Goal: Task Accomplishment & Management: Manage account settings

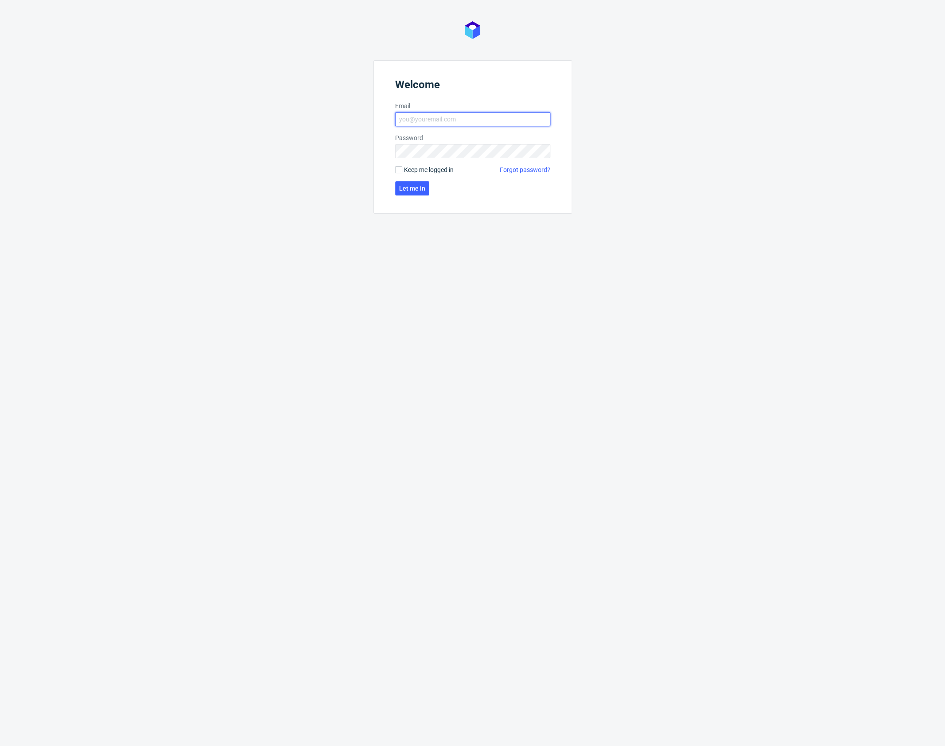
click at [415, 123] on input "Email" at bounding box center [472, 119] width 155 height 14
type input "karol.markowski@packhelp.com"
click at [414, 189] on span "Let me in" at bounding box center [412, 188] width 26 height 6
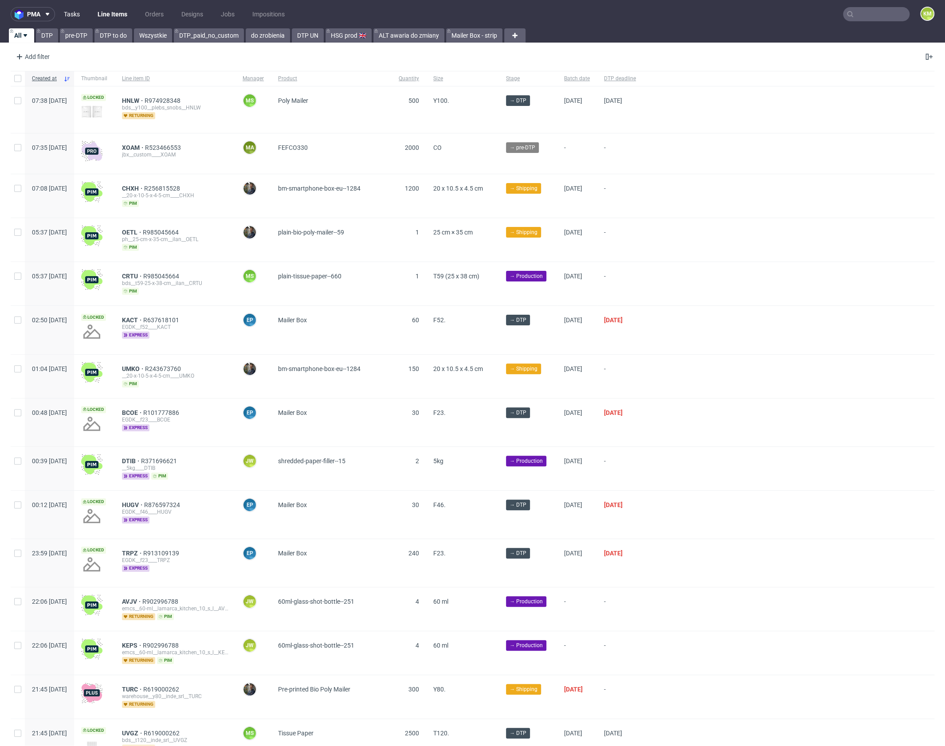
click at [74, 19] on link "Tasks" at bounding box center [72, 14] width 27 height 14
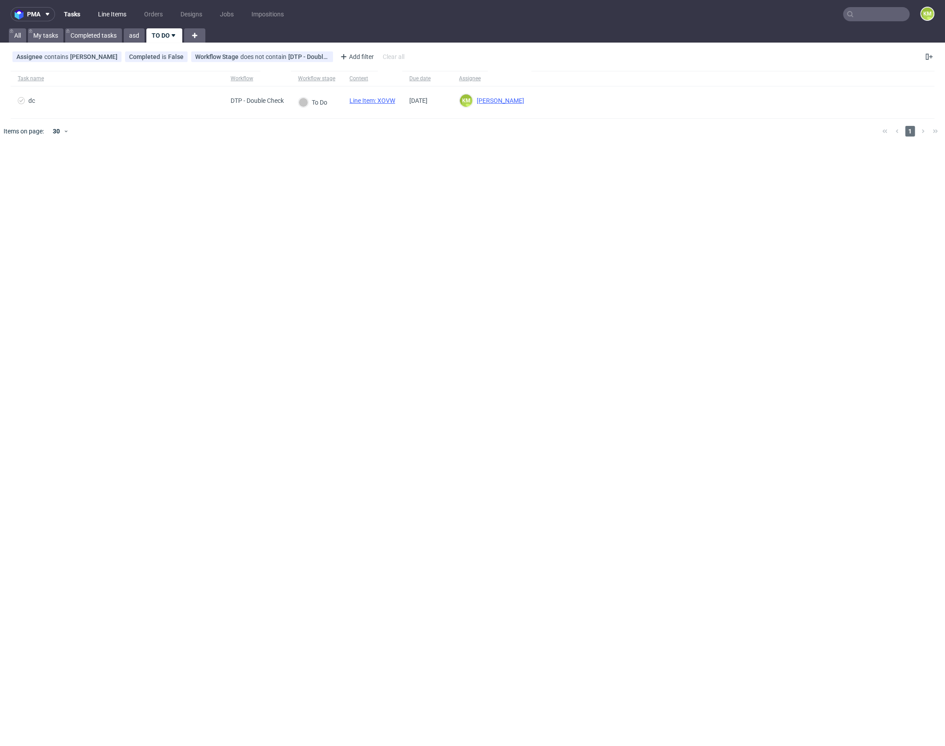
click at [107, 14] on link "Line Items" at bounding box center [112, 14] width 39 height 14
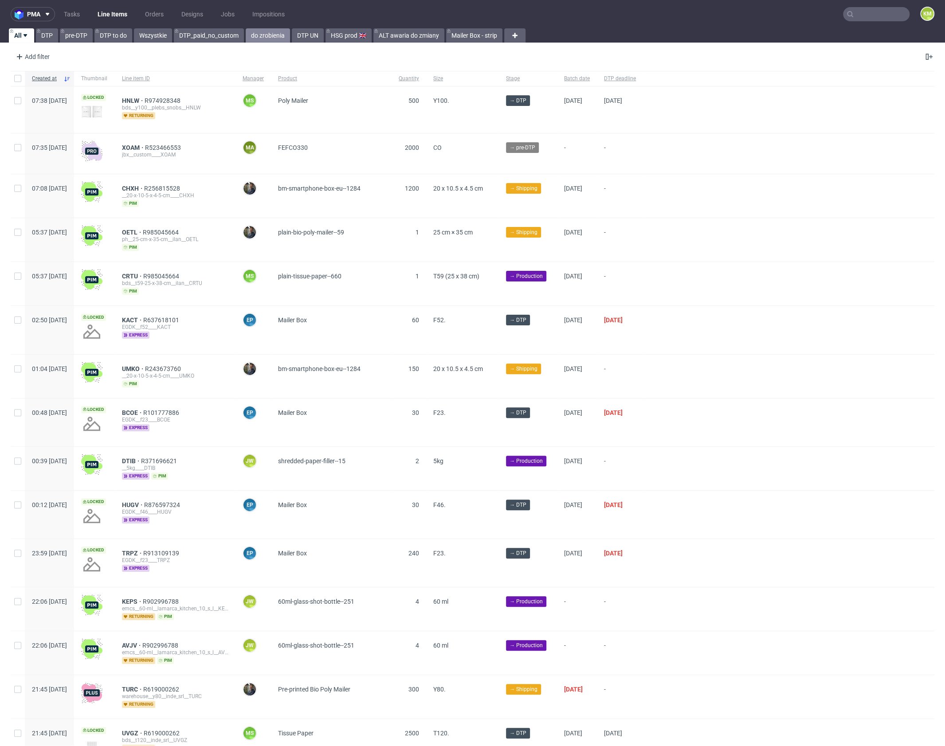
click at [256, 37] on link "do zrobienia" at bounding box center [268, 35] width 44 height 14
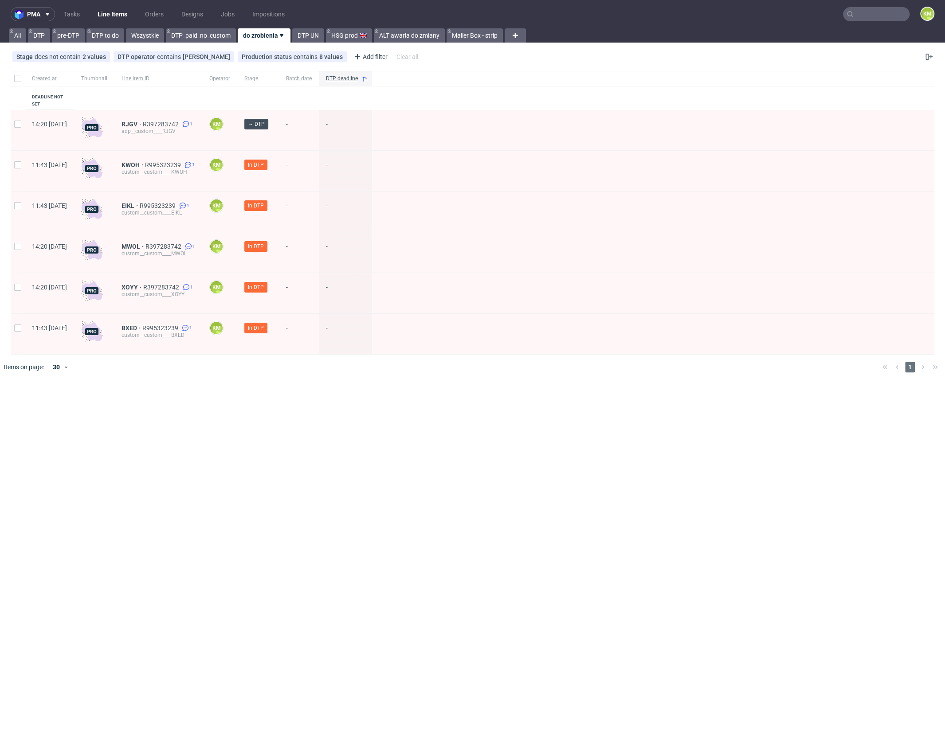
click at [355, 407] on div "pma Tasks Line Items Orders Designs Jobs Impositions KM All DTP pre-DTP DTP to …" at bounding box center [472, 373] width 945 height 746
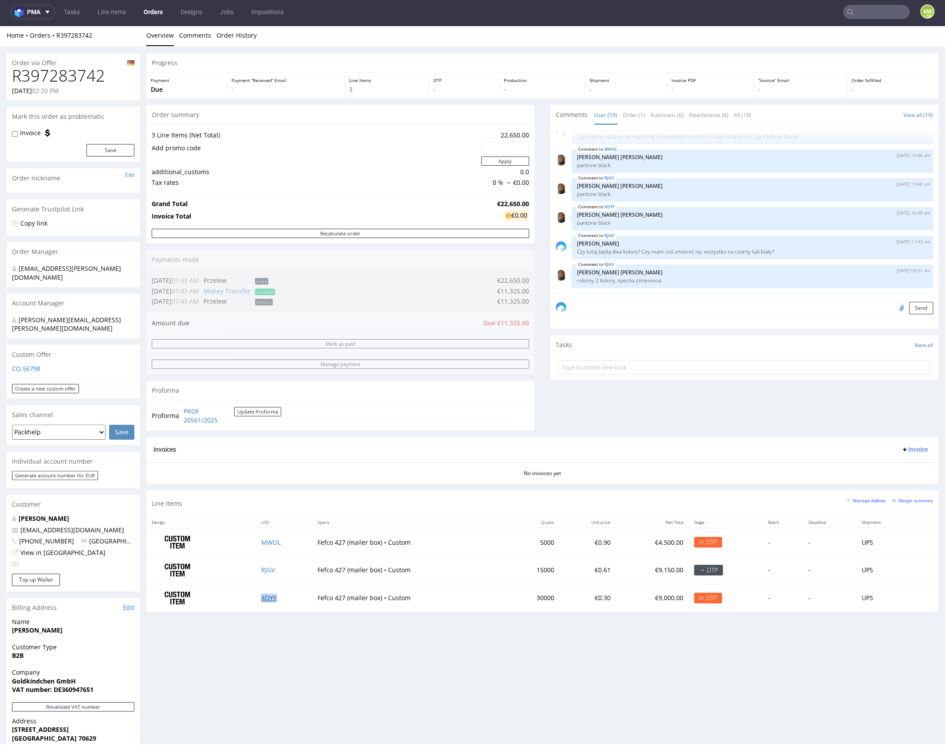
scroll to position [2, 0]
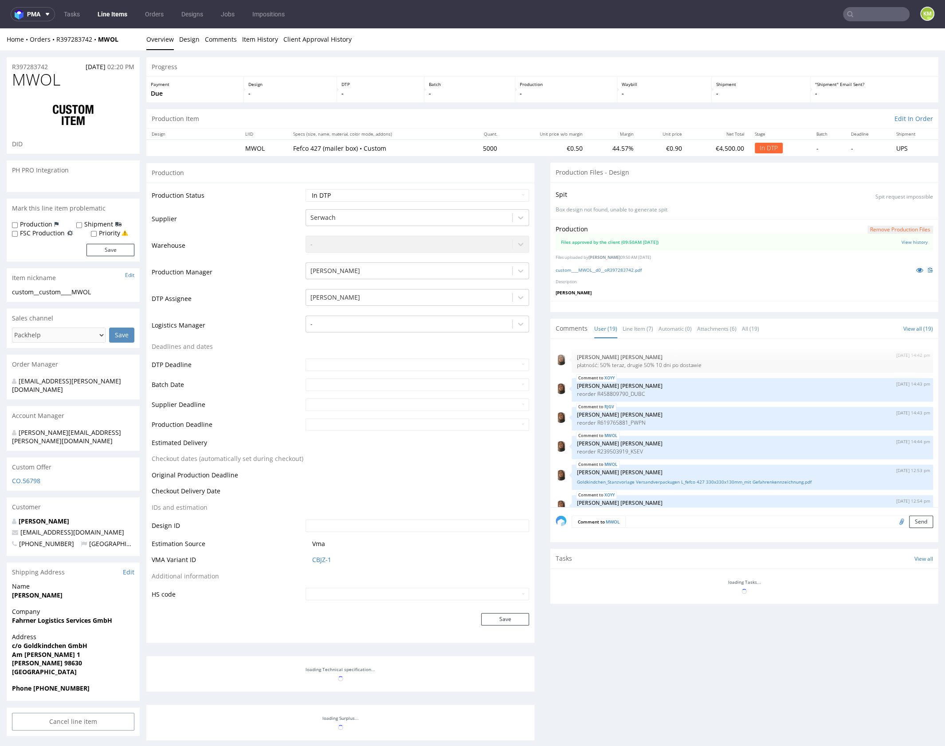
scroll to position [434, 0]
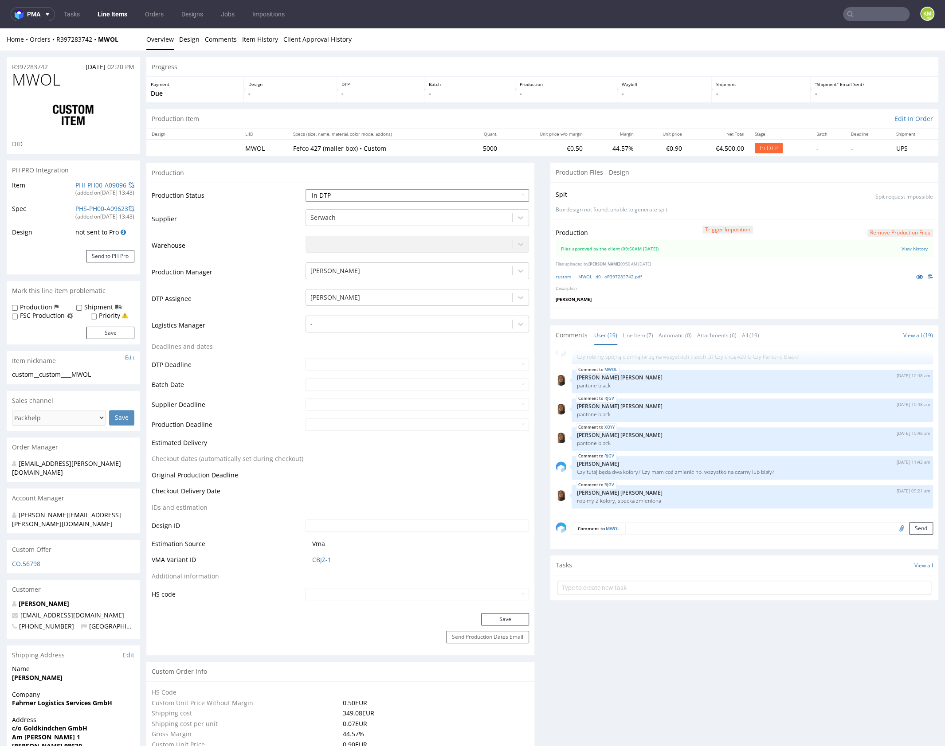
click at [427, 193] on select "Waiting for Artwork Waiting for Diecut Waiting for Mockup Waiting for DTP Waiti…" at bounding box center [416, 195] width 223 height 12
select select "dtp_waiting_for_double_check"
click at [305, 189] on select "Waiting for Artwork Waiting for Diecut Waiting for Mockup Waiting for DTP Waiti…" at bounding box center [416, 195] width 223 height 12
click at [495, 617] on button "Save" at bounding box center [505, 619] width 48 height 12
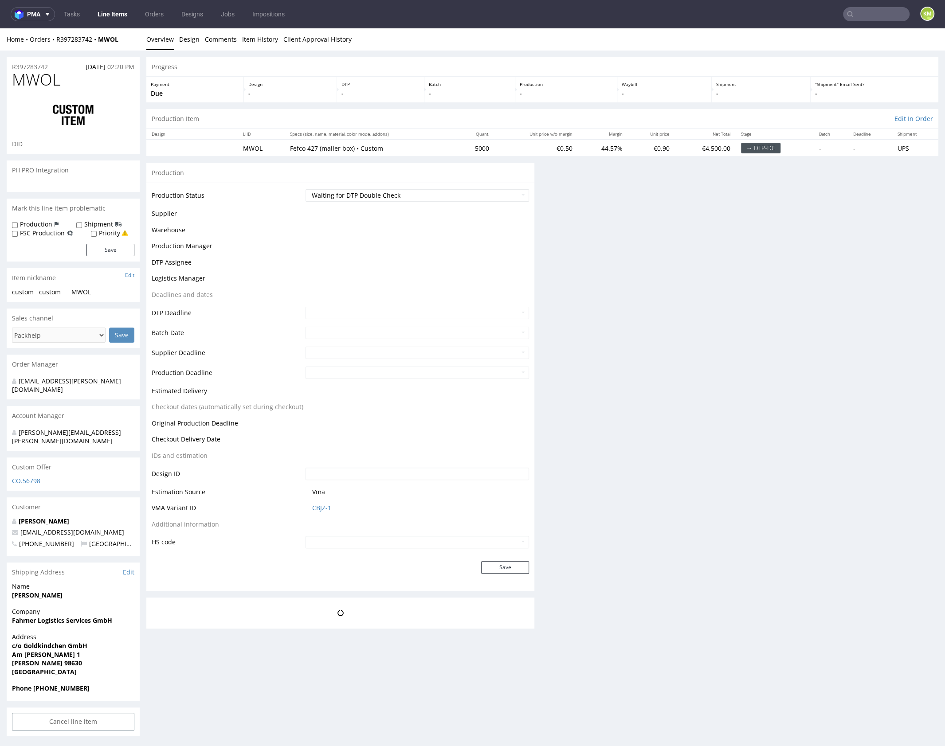
scroll to position [0, 0]
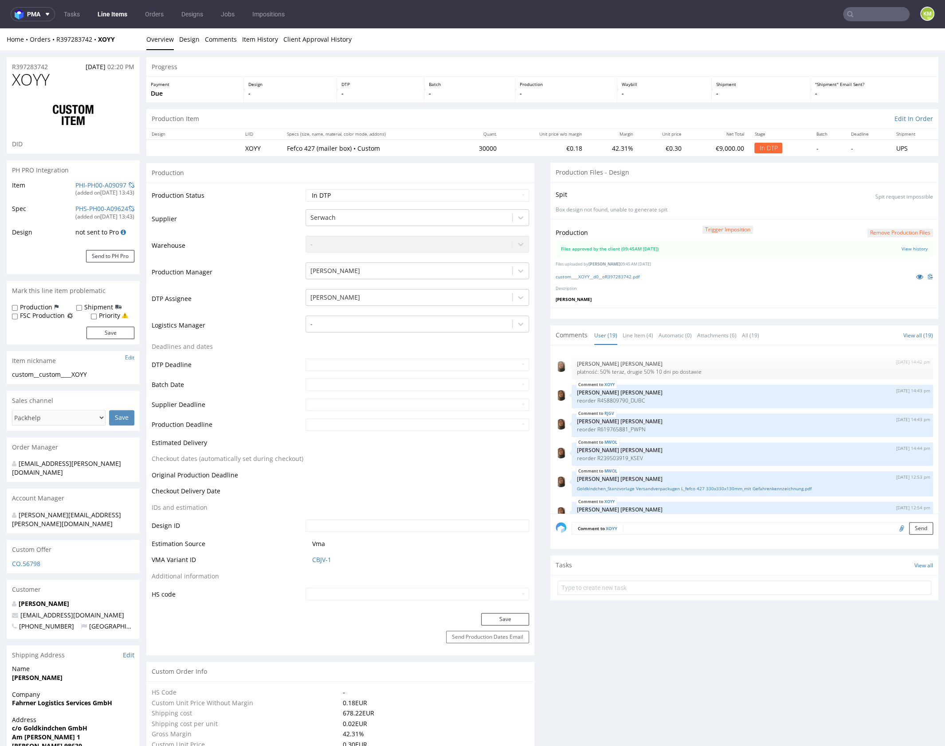
scroll to position [434, 0]
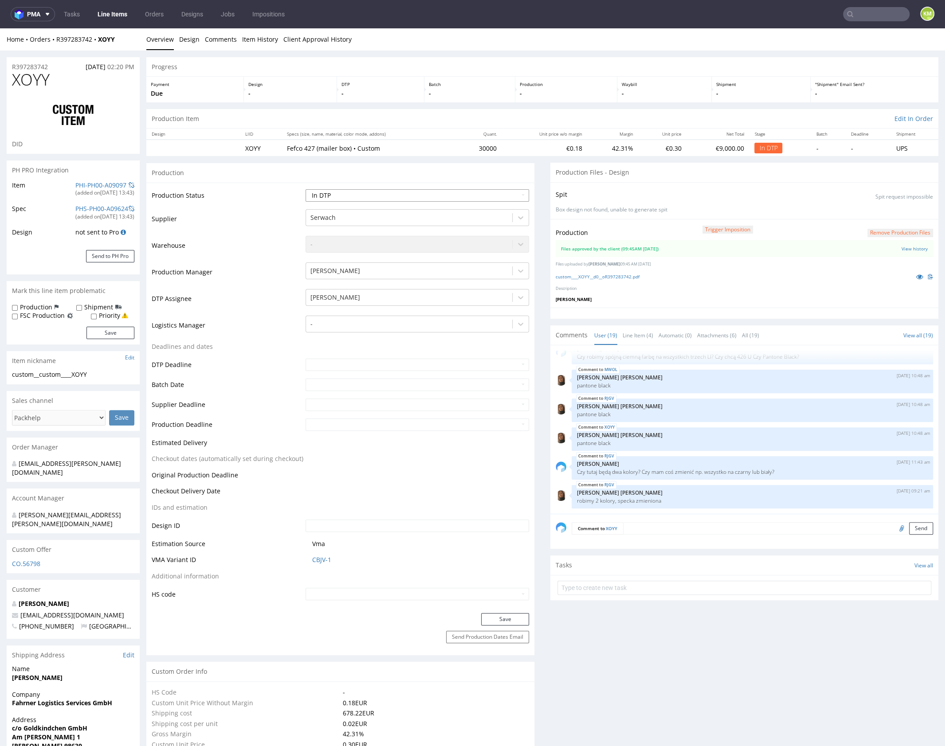
click at [375, 191] on select "Waiting for Artwork Waiting for Diecut Waiting for Mockup Waiting for DTP Waiti…" at bounding box center [416, 195] width 223 height 12
select select "dtp_waiting_for_double_check"
click at [305, 189] on select "Waiting for Artwork Waiting for Diecut Waiting for Mockup Waiting for DTP Waiti…" at bounding box center [416, 195] width 223 height 12
click at [493, 617] on button "Save" at bounding box center [505, 619] width 48 height 12
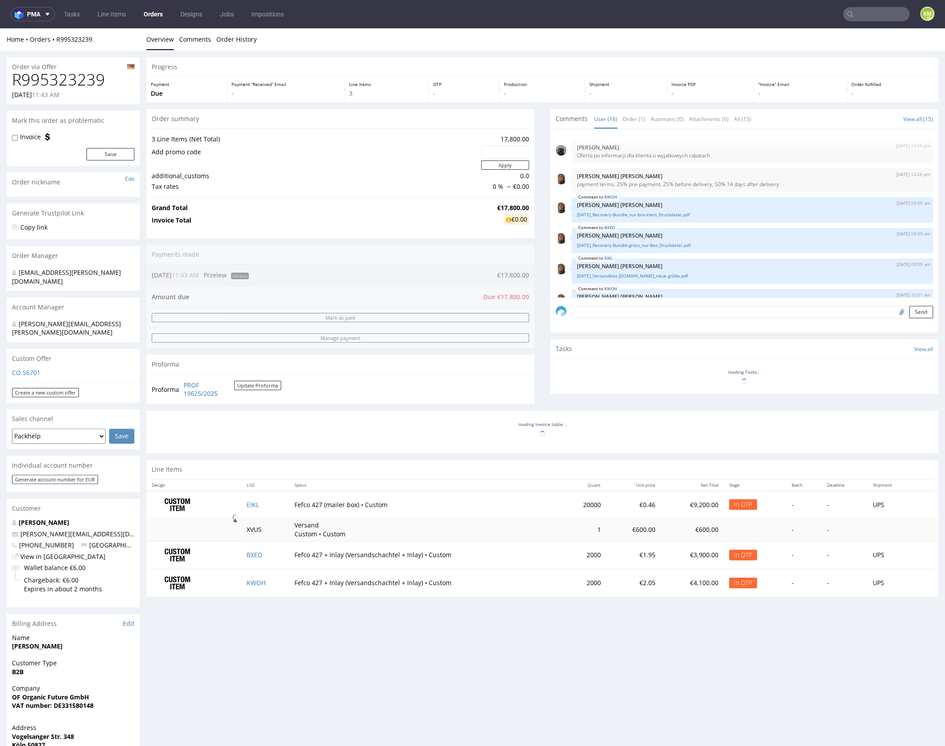
scroll to position [374, 0]
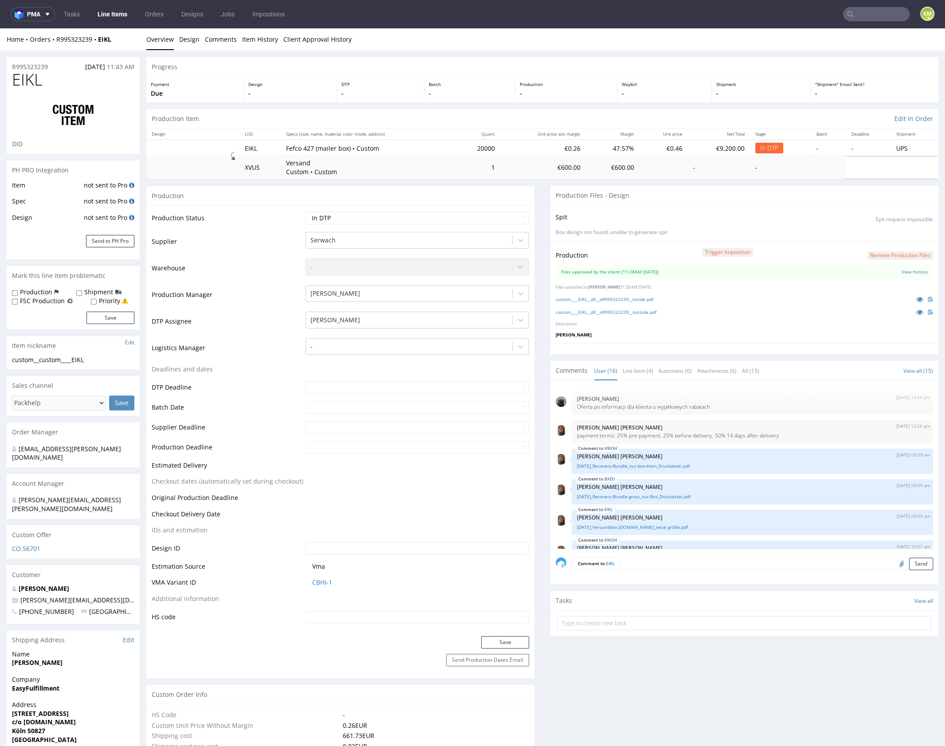
scroll to position [374, 0]
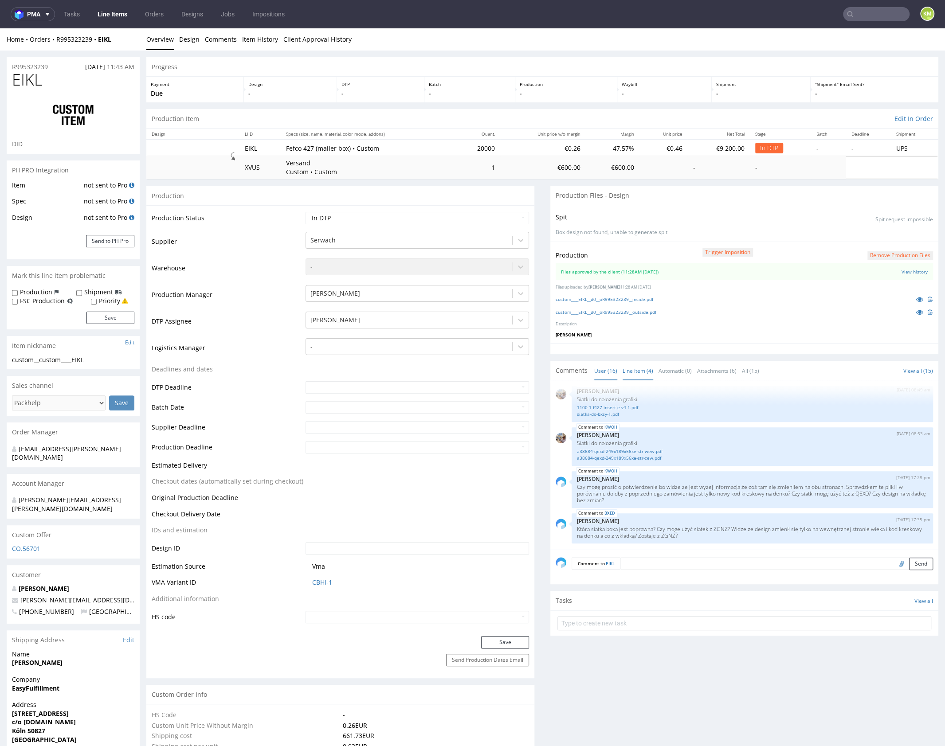
click at [634, 367] on link "Line Item (4)" at bounding box center [637, 370] width 31 height 19
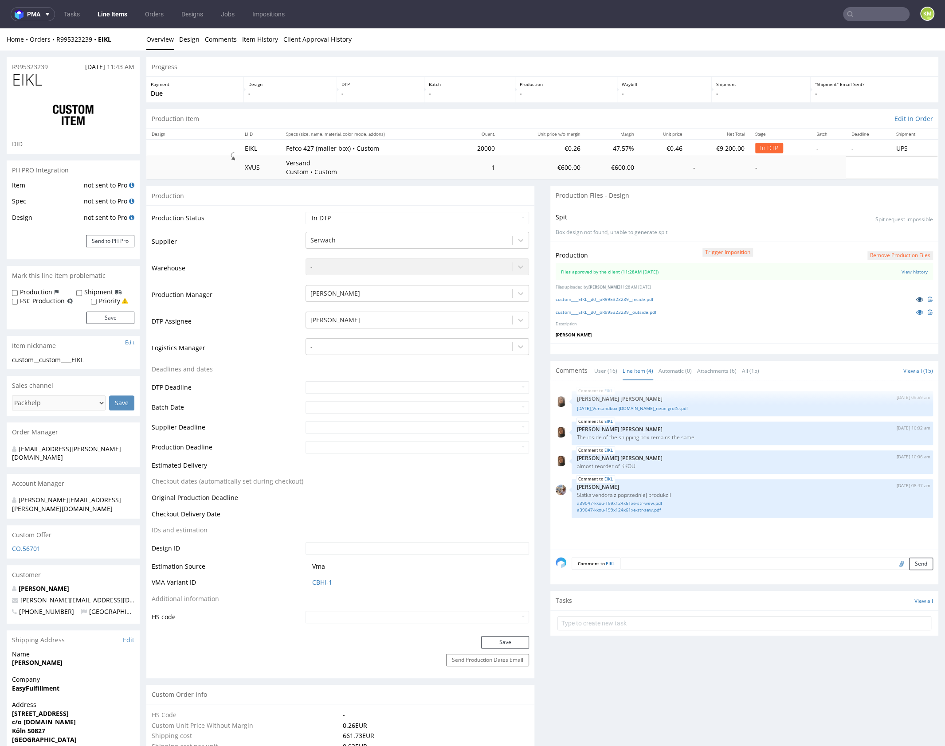
click at [916, 301] on icon at bounding box center [919, 299] width 7 height 6
click at [916, 311] on icon at bounding box center [919, 312] width 7 height 6
click at [916, 301] on icon at bounding box center [919, 299] width 7 height 6
click at [901, 270] on link "View history" at bounding box center [914, 272] width 26 height 6
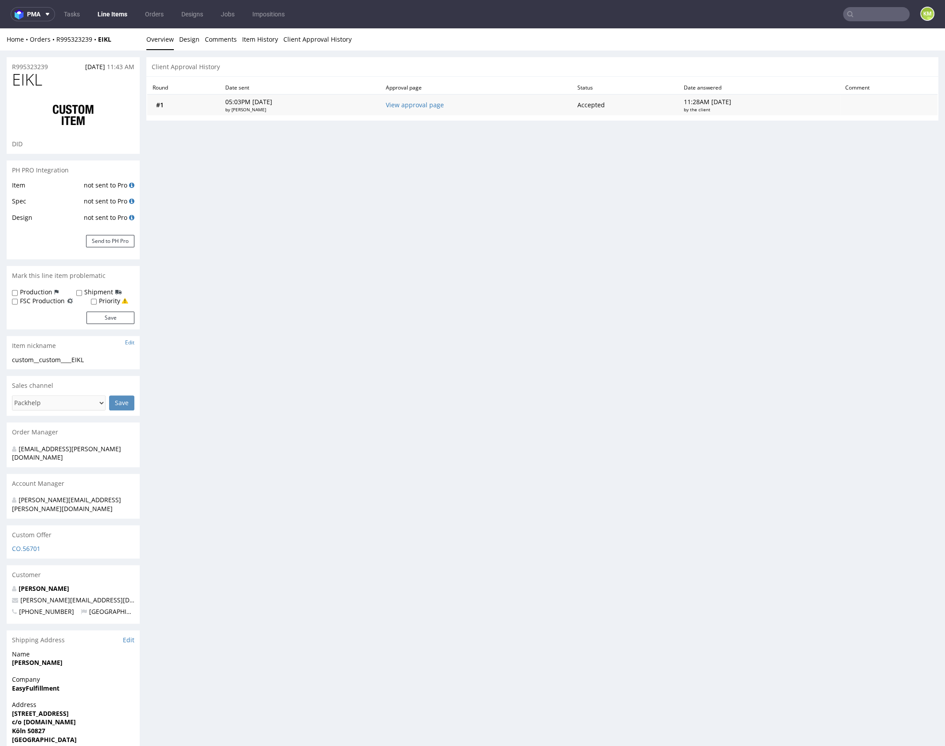
click at [426, 108] on td "View approval page" at bounding box center [476, 104] width 192 height 21
click at [429, 104] on link "View approval page" at bounding box center [415, 105] width 58 height 8
click at [196, 41] on link "Design" at bounding box center [189, 39] width 20 height 22
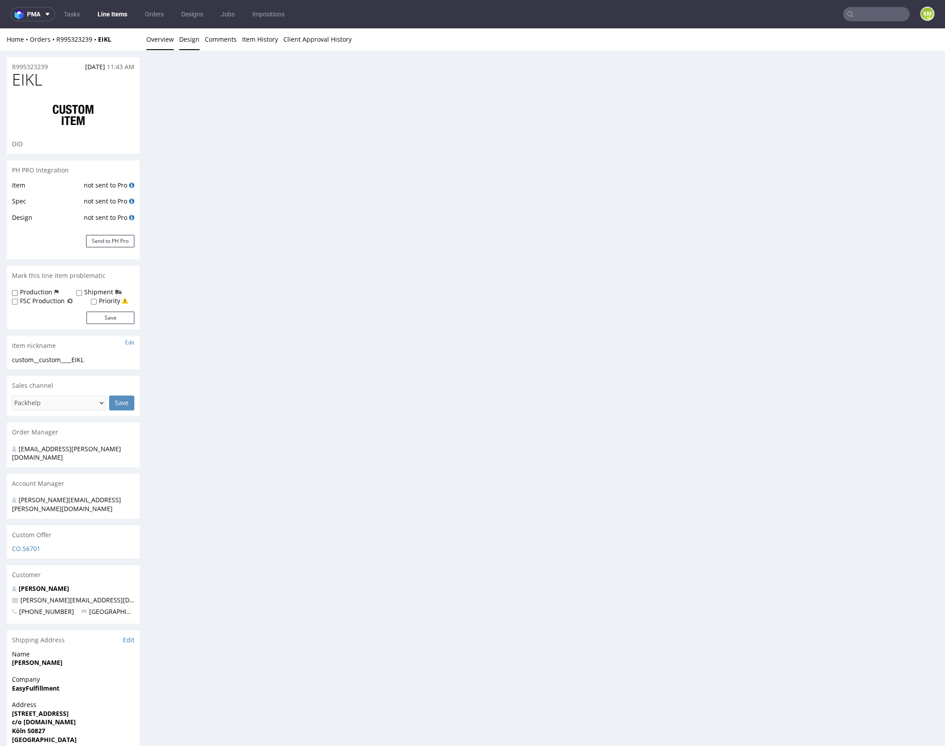
click at [156, 40] on link "Overview" at bounding box center [159, 39] width 27 height 22
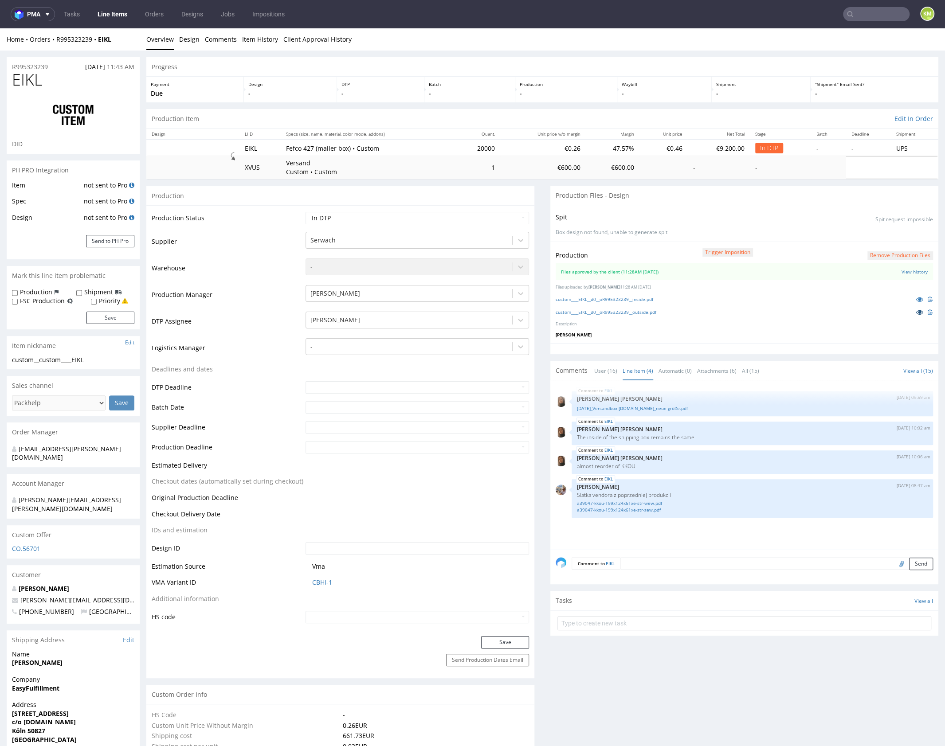
click at [916, 312] on icon at bounding box center [919, 312] width 7 height 6
click at [911, 297] on link at bounding box center [919, 299] width 16 height 10
click at [644, 298] on link "custom____EIKL__d0__oR995323239__inside.pdf" at bounding box center [604, 299] width 98 height 6
click at [644, 310] on link "custom____EIKL__d0__oR995323239__outside.pdf" at bounding box center [605, 312] width 101 height 6
click at [481, 219] on select "Waiting for Artwork Waiting for Diecut Waiting for Mockup Waiting for DTP Waiti…" at bounding box center [416, 218] width 223 height 12
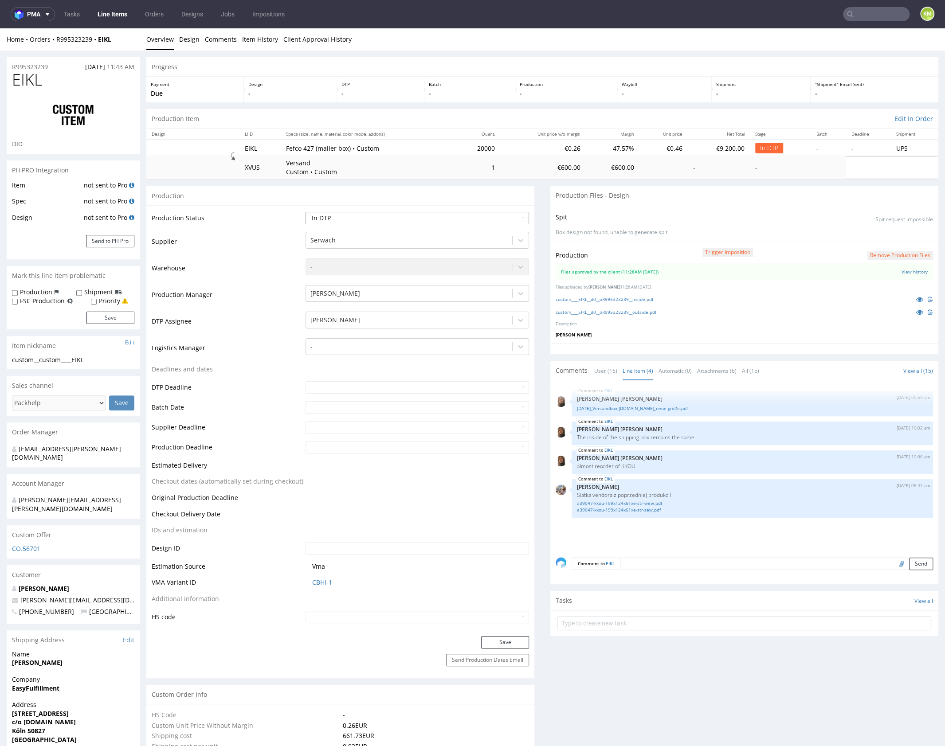
select select "dtp_ca_needed"
click at [305, 212] on select "Waiting for Artwork Waiting for Diecut Waiting for Mockup Waiting for DTP Waiti…" at bounding box center [416, 218] width 223 height 12
click at [509, 637] on button "Save" at bounding box center [505, 642] width 48 height 12
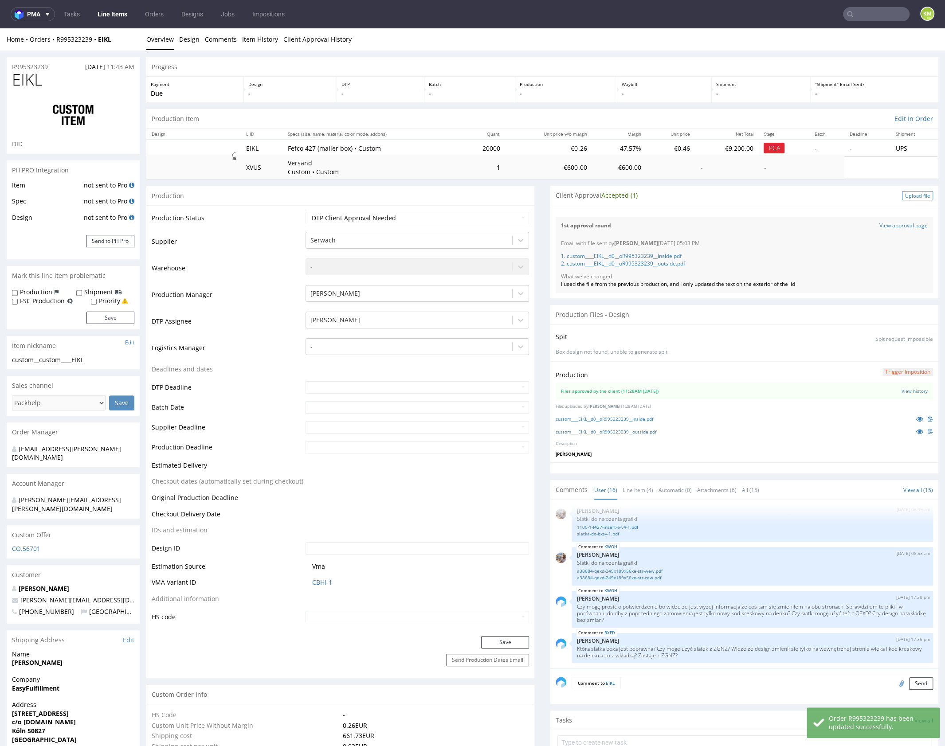
click at [907, 196] on div "Upload file" at bounding box center [917, 195] width 31 height 9
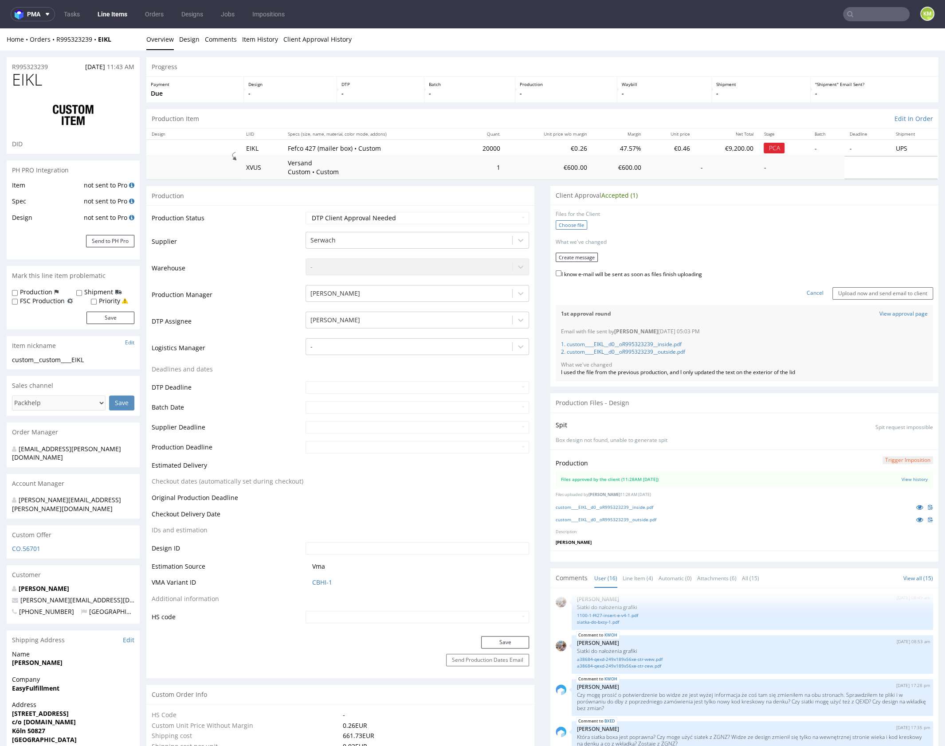
click at [571, 226] on label "Choose file" at bounding box center [570, 224] width 31 height 9
click at [0, 28] on input "Choose file" at bounding box center [0, 28] width 0 height 0
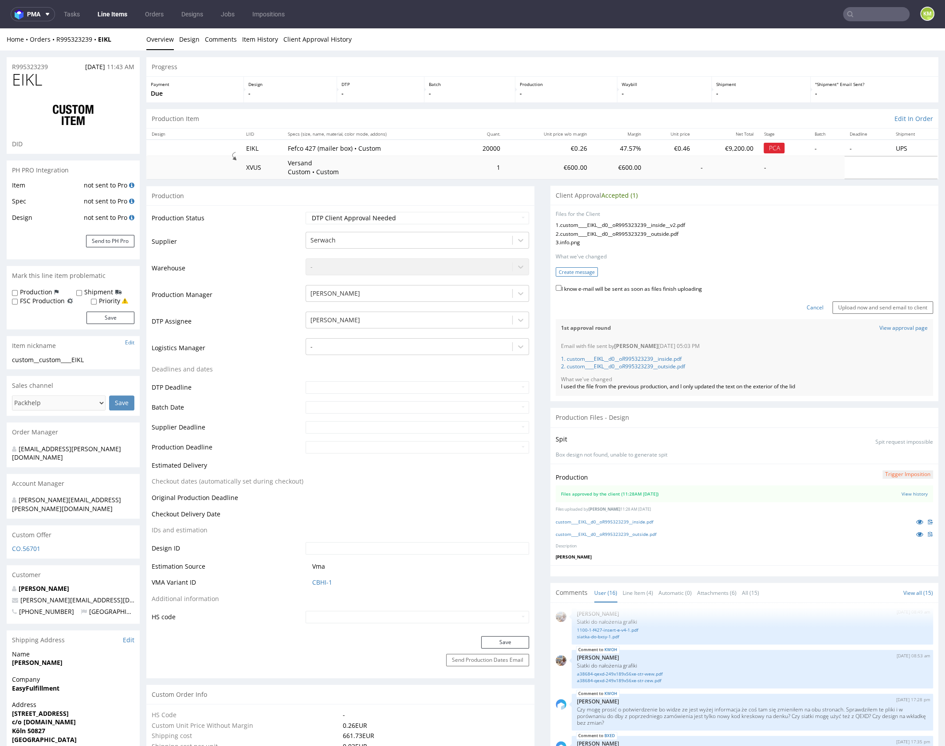
click at [574, 270] on button "Create message" at bounding box center [576, 271] width 42 height 9
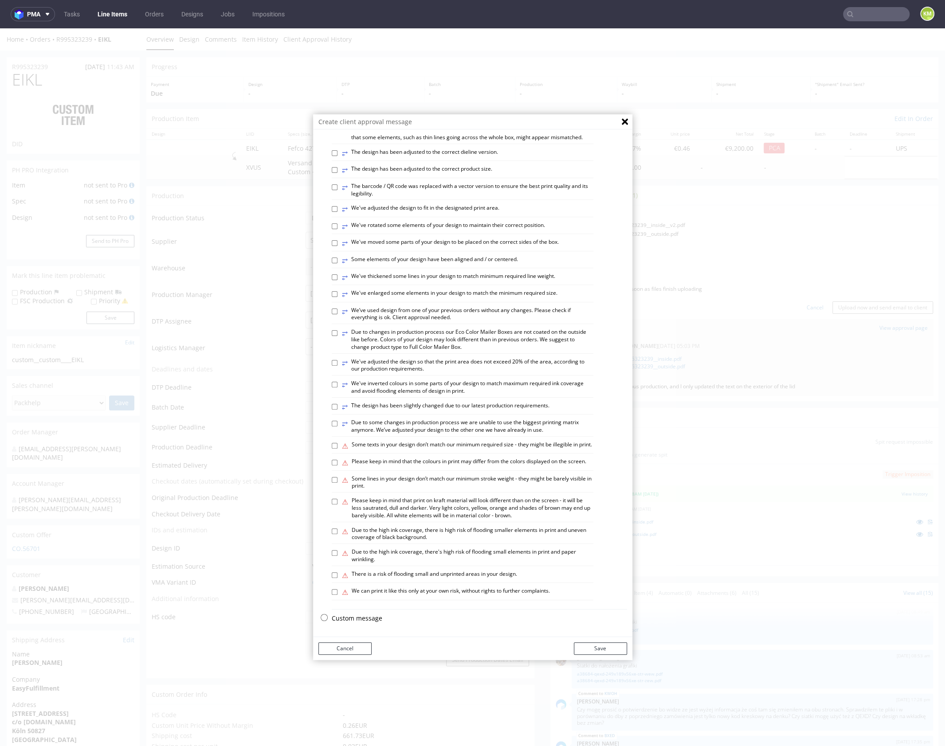
scroll to position [246, 0]
click at [354, 619] on p "Custom message" at bounding box center [479, 618] width 295 height 9
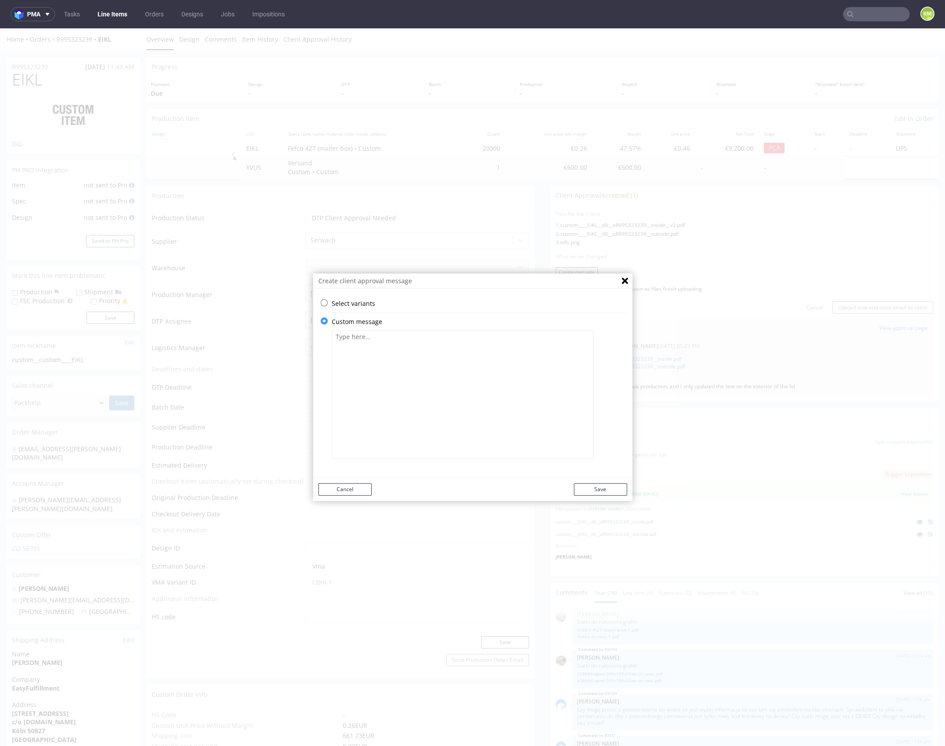
click at [400, 458] on div at bounding box center [479, 394] width 295 height 137
click at [408, 410] on textarea at bounding box center [463, 394] width 262 height 129
paste textarea "I’ve only updated one element on the inside, the QR code has been enlarged to 1…"
click at [472, 347] on textarea "I’ve only updated one element on the inside, the QR code has been enlarged to 1…" at bounding box center [463, 394] width 262 height 129
type textarea "I’ve only updated one element on the inside, the QR code has been enlarged to 1…"
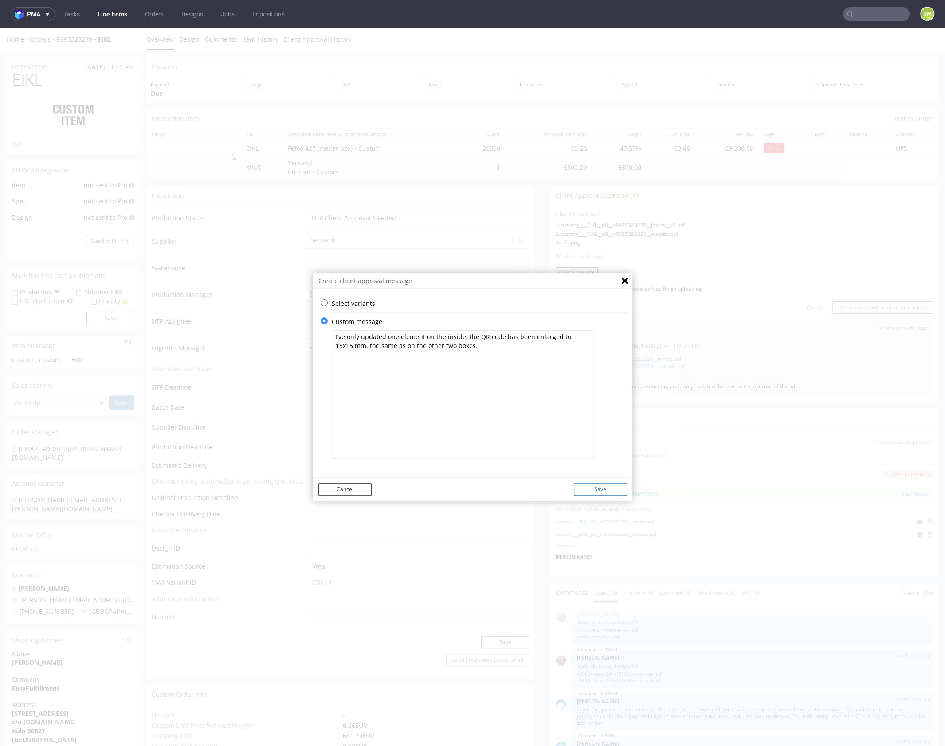
click at [600, 489] on button "Save" at bounding box center [600, 489] width 53 height 12
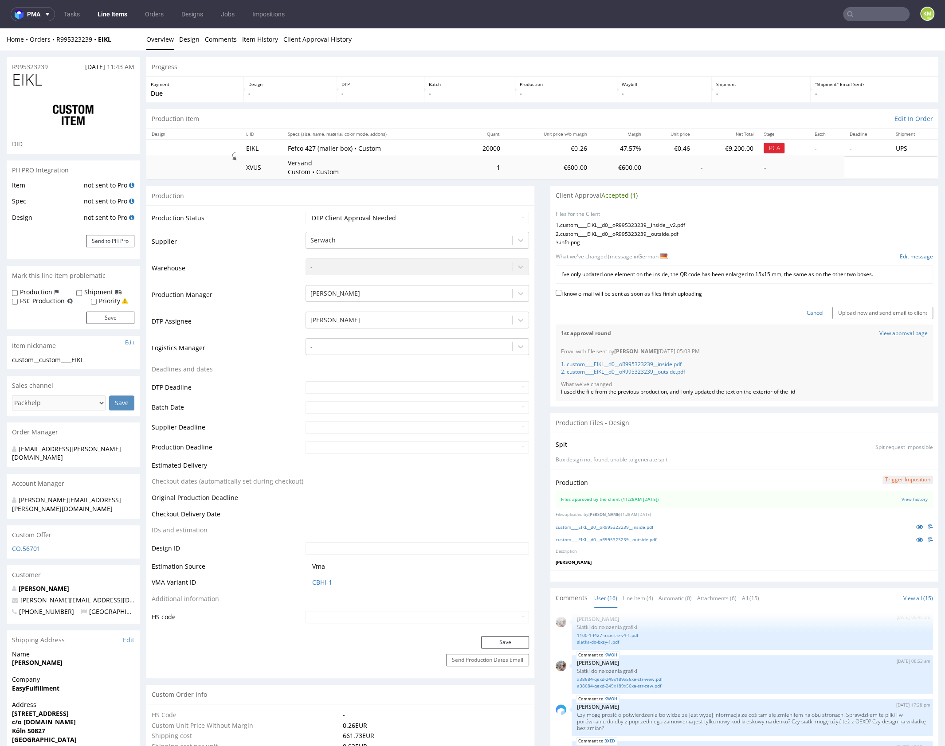
click at [620, 289] on label "I know e-mail will be sent as soon as files finish uploading" at bounding box center [628, 293] width 146 height 10
click at [561, 290] on input "I know e-mail will be sent as soon as files finish uploading" at bounding box center [558, 293] width 6 height 6
checkbox input "true"
click at [847, 315] on input "Upload now and send email to client" at bounding box center [882, 313] width 101 height 12
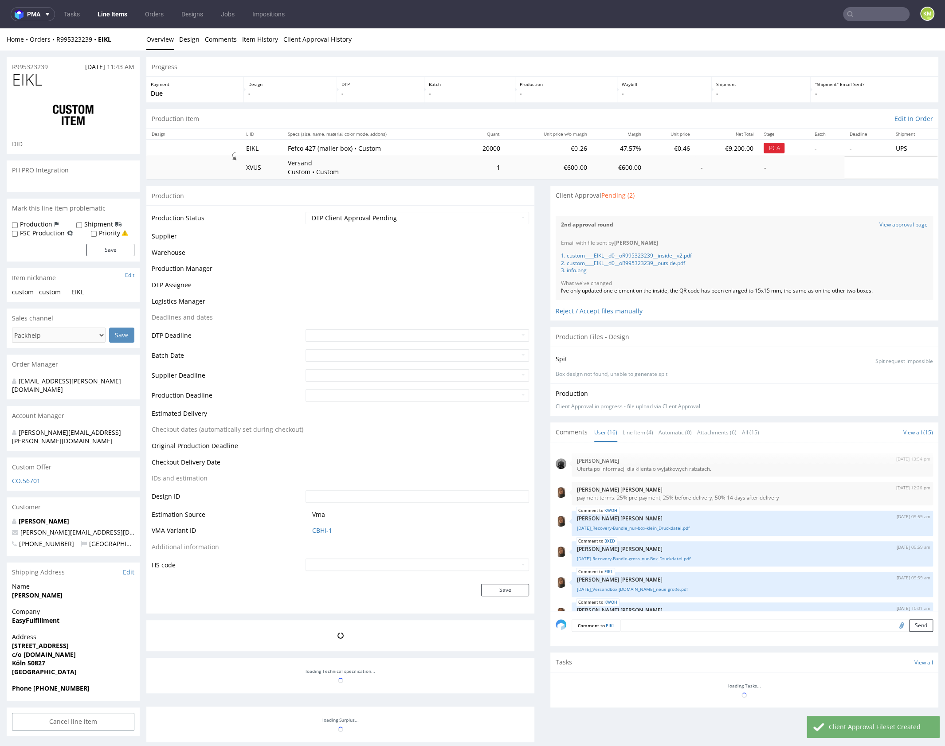
scroll to position [374, 0]
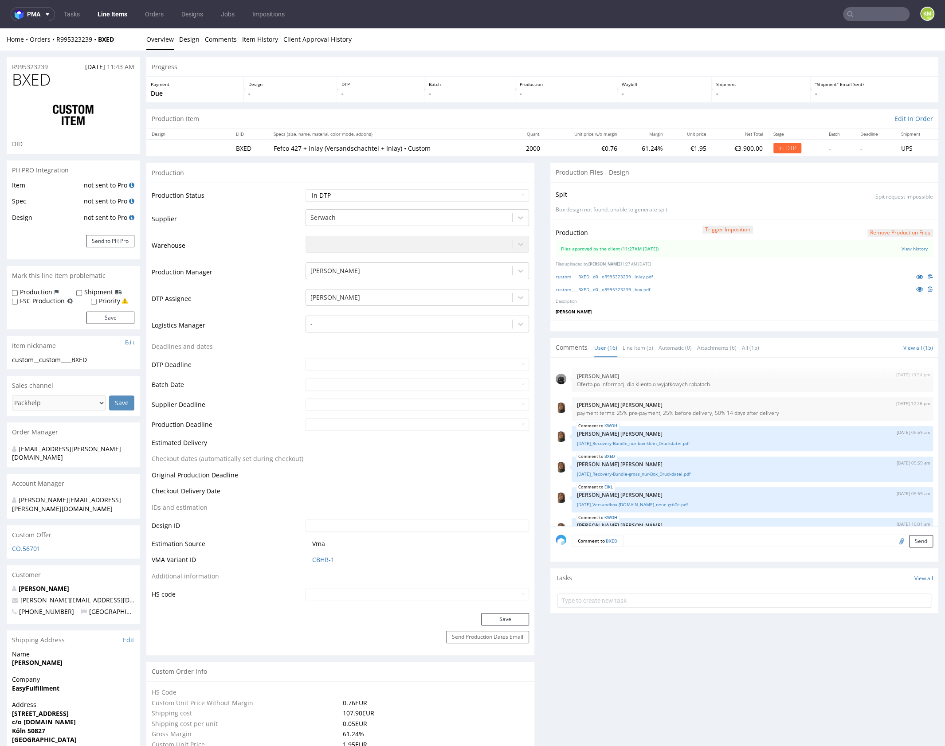
scroll to position [374, 0]
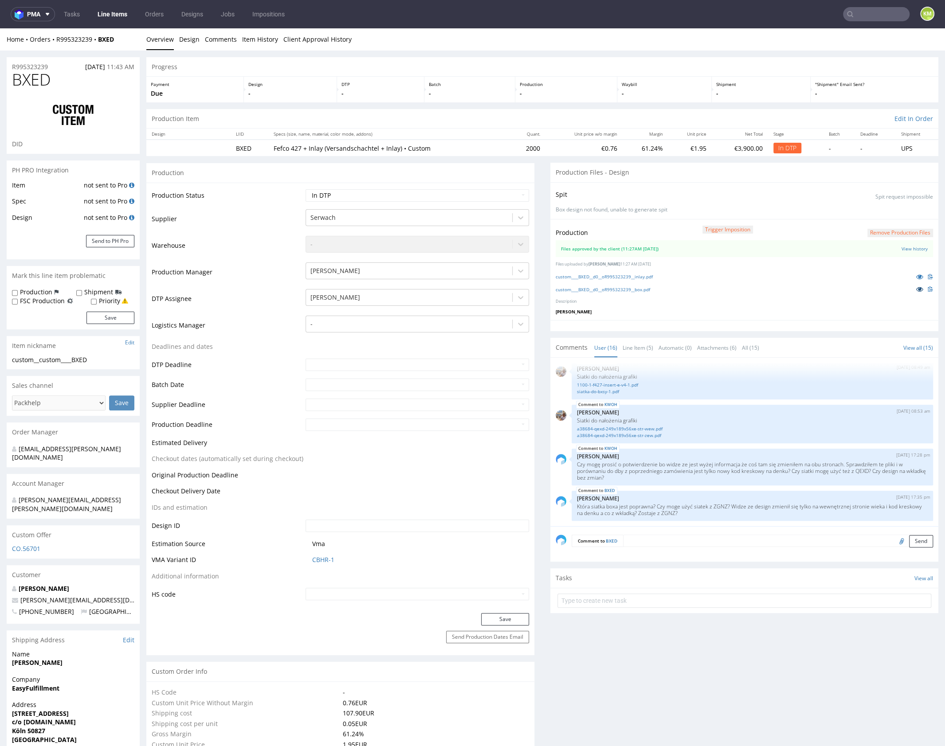
click at [916, 287] on icon at bounding box center [919, 289] width 7 height 6
click at [901, 250] on link "View history" at bounding box center [914, 249] width 26 height 6
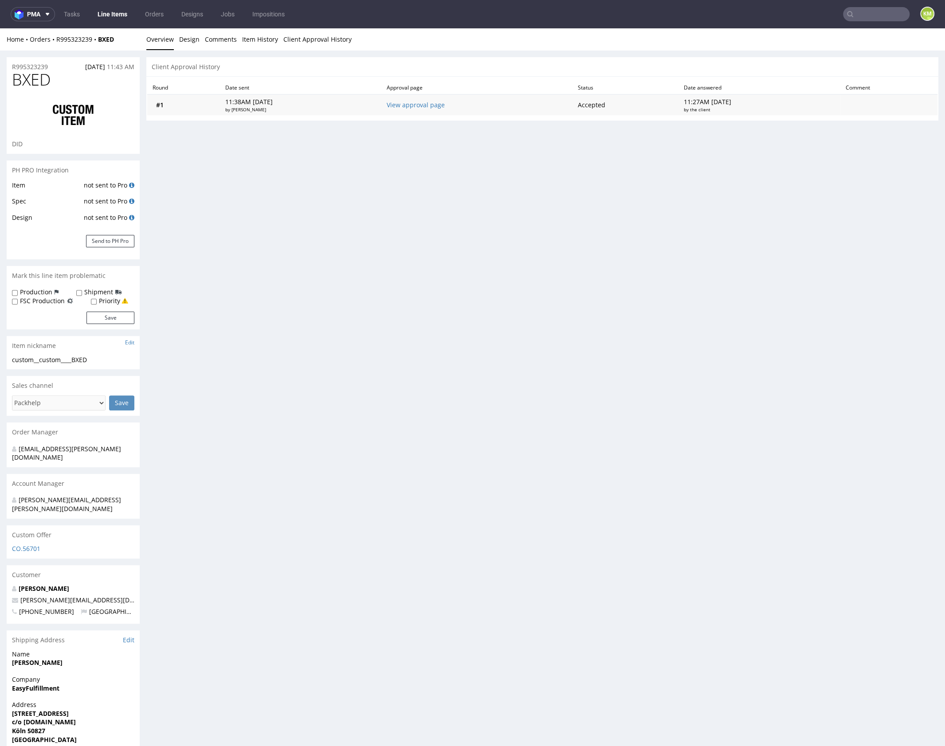
click at [424, 109] on td "View approval page" at bounding box center [476, 104] width 191 height 21
click at [424, 105] on link "View approval page" at bounding box center [416, 105] width 58 height 8
click at [185, 38] on link "Design" at bounding box center [189, 39] width 20 height 22
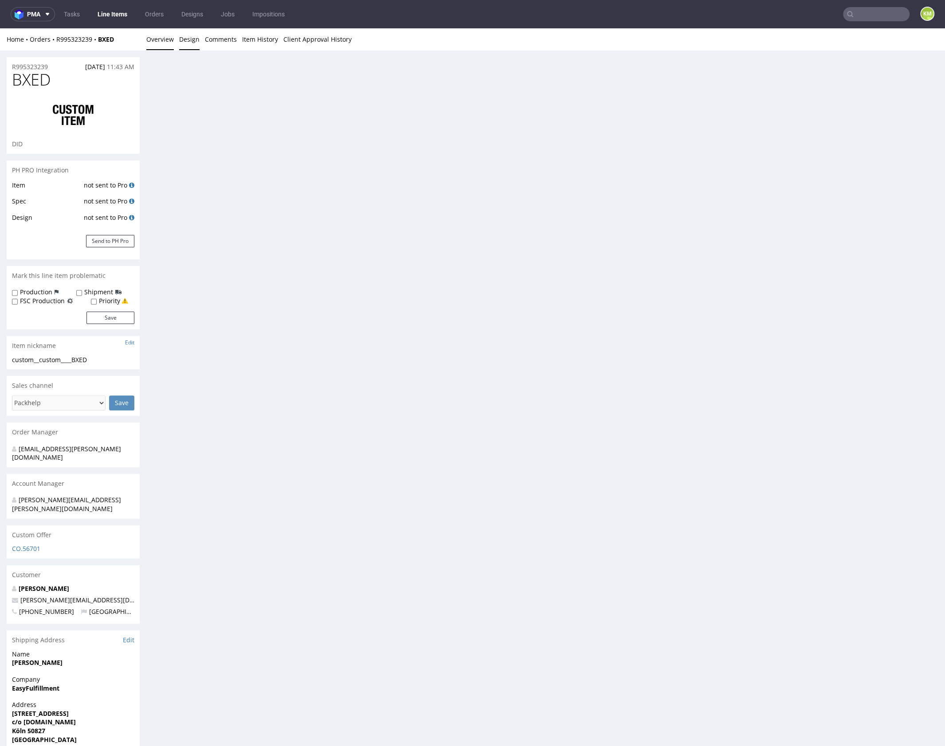
click at [149, 43] on link "Overview" at bounding box center [159, 39] width 27 height 22
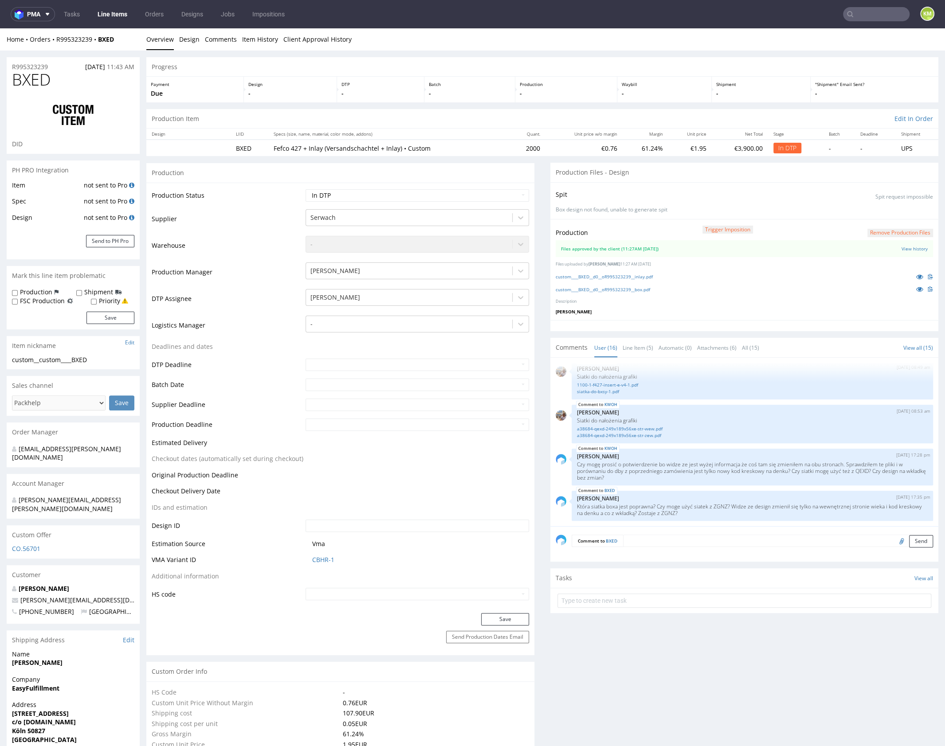
click at [916, 288] on icon at bounding box center [919, 289] width 7 height 6
click at [650, 288] on link "custom____BXED__d0__oR995323239__box.pdf" at bounding box center [602, 289] width 94 height 6
click at [647, 288] on link "custom____BXED__d0__oR995323239__box.pdf" at bounding box center [602, 289] width 94 height 6
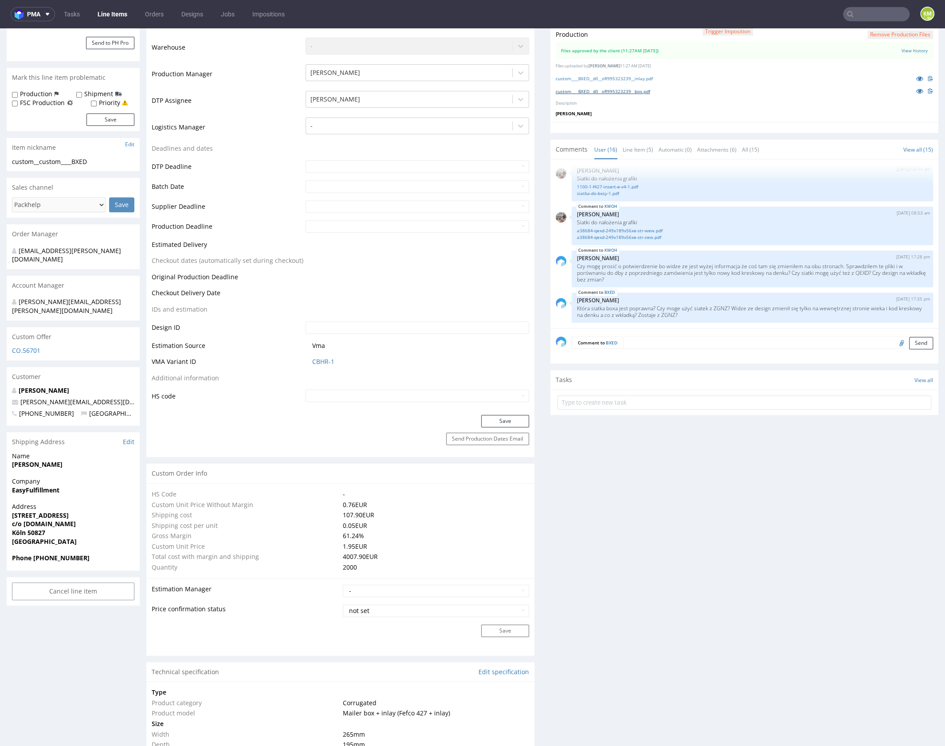
scroll to position [0, 0]
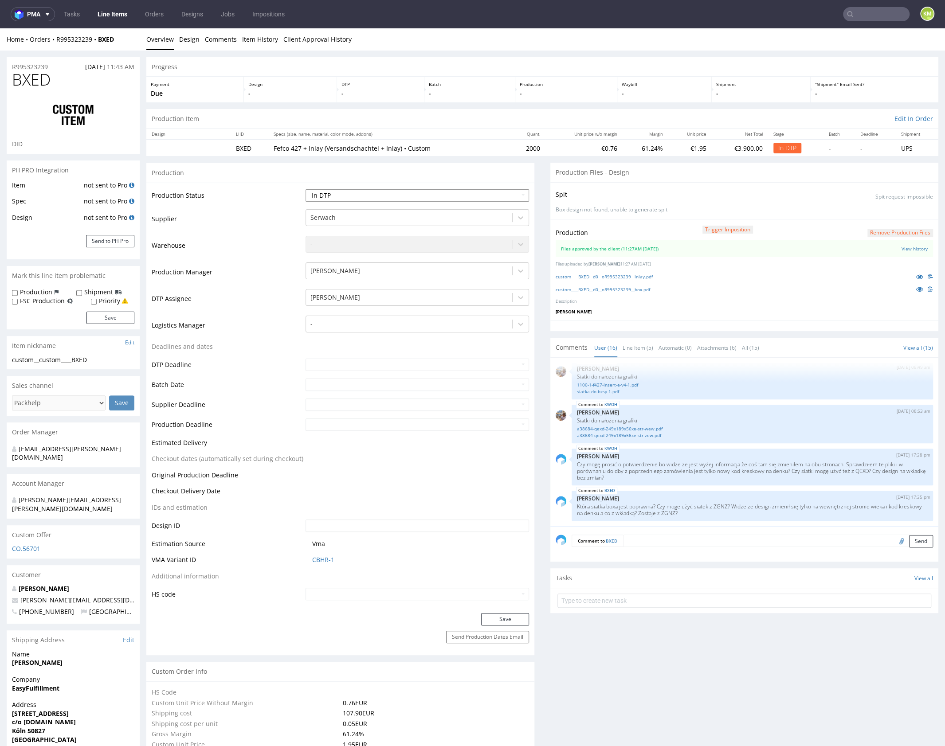
click at [443, 191] on select "Waiting for Artwork Waiting for Diecut Waiting for Mockup Waiting for DTP Waiti…" at bounding box center [416, 195] width 223 height 12
select select "dtp_waiting_for_double_check"
click at [305, 189] on select "Waiting for Artwork Waiting for Diecut Waiting for Mockup Waiting for DTP Waiti…" at bounding box center [416, 195] width 223 height 12
click at [503, 618] on button "Save" at bounding box center [505, 619] width 48 height 12
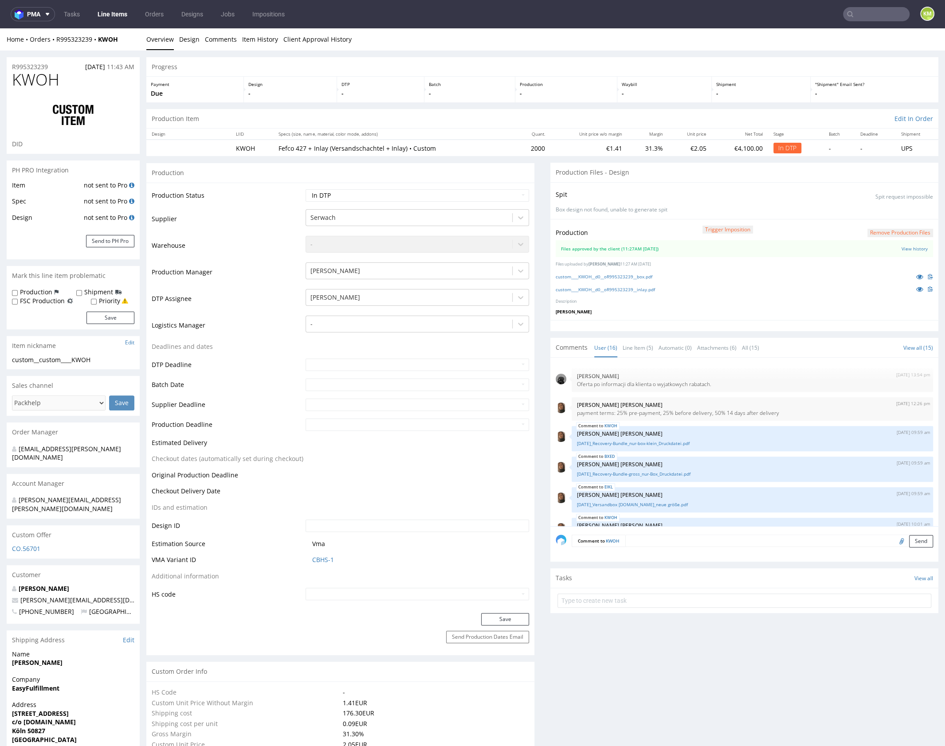
scroll to position [374, 0]
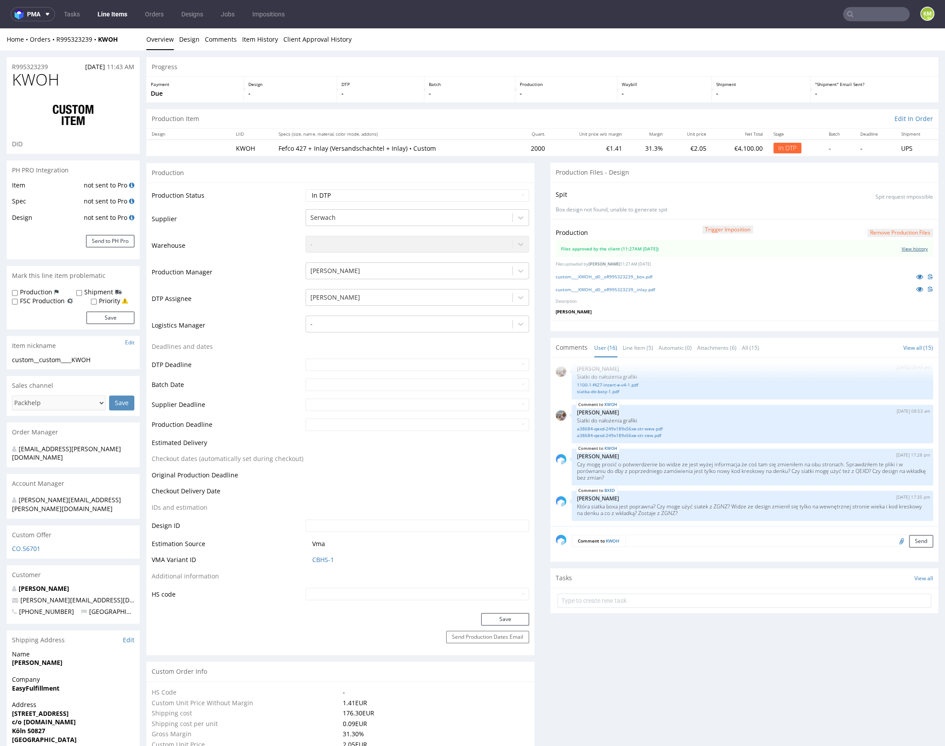
click at [901, 247] on link "View history" at bounding box center [914, 249] width 26 height 6
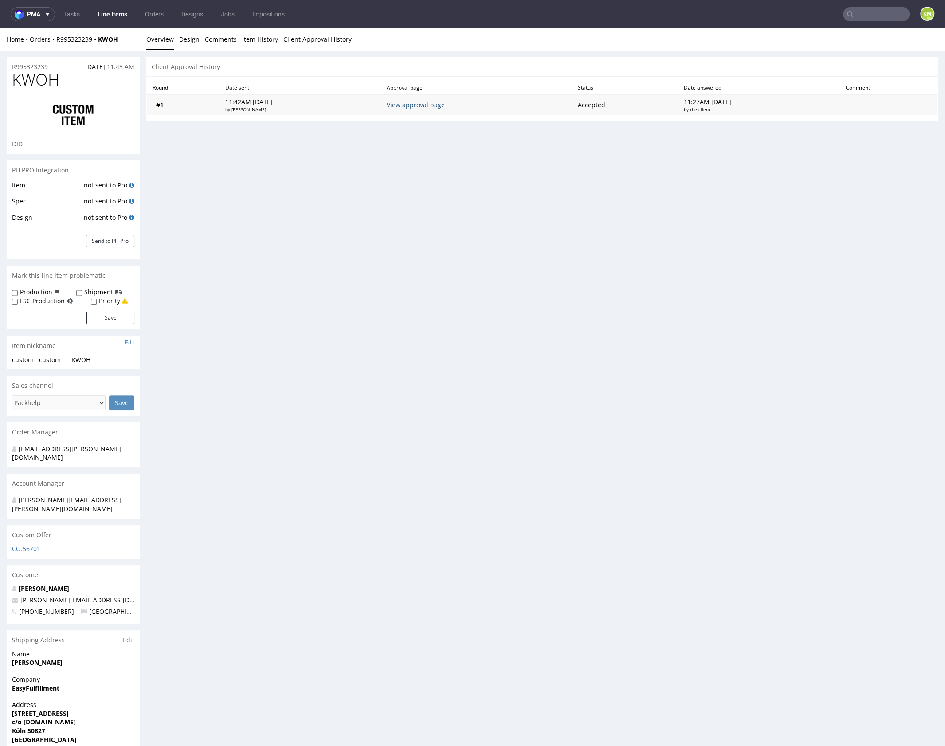
click at [414, 107] on link "View approval page" at bounding box center [416, 105] width 58 height 8
click at [190, 40] on link "Design" at bounding box center [189, 39] width 20 height 22
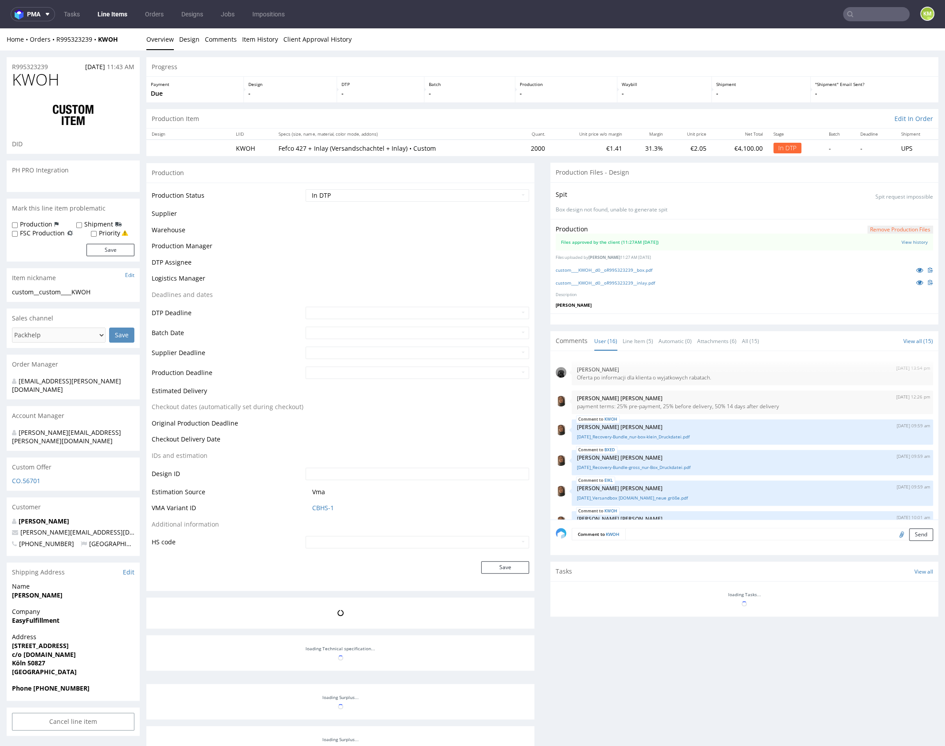
scroll to position [374, 0]
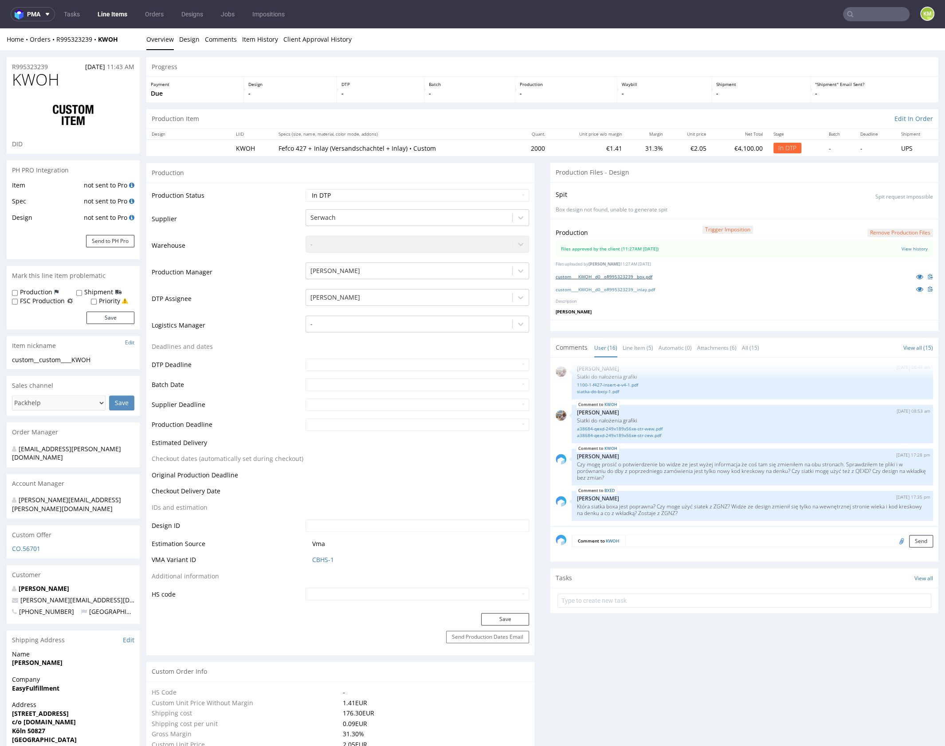
click at [650, 276] on link "custom____KWOH__d0__oR995323239__box.pdf" at bounding box center [603, 277] width 97 height 6
click at [646, 275] on link "custom____KWOH__d0__oR995323239__box.pdf" at bounding box center [603, 277] width 97 height 6
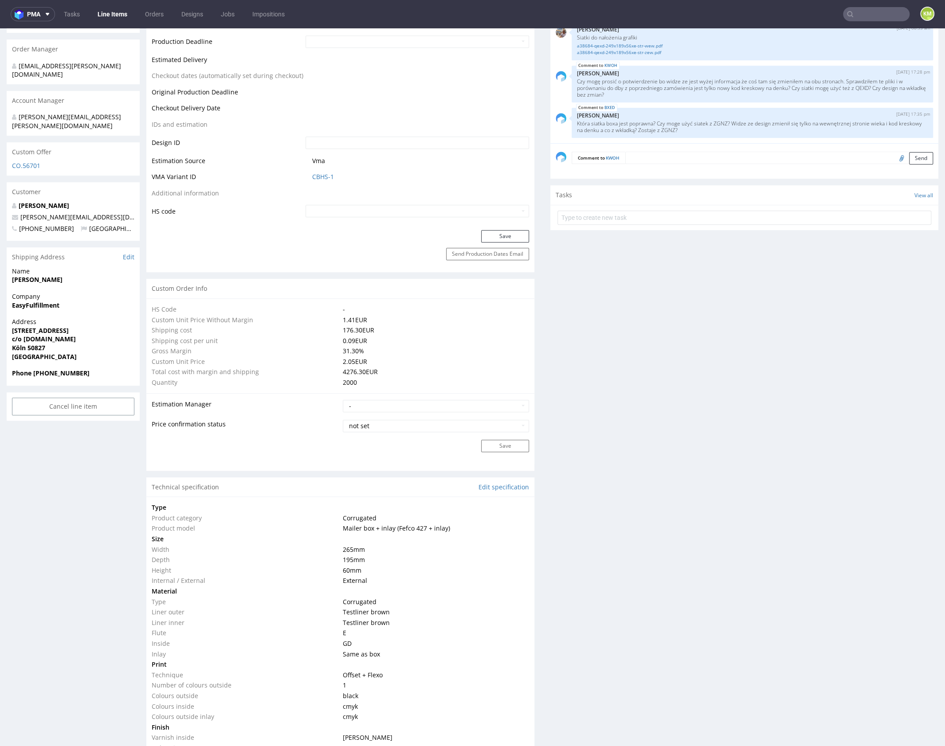
scroll to position [0, 0]
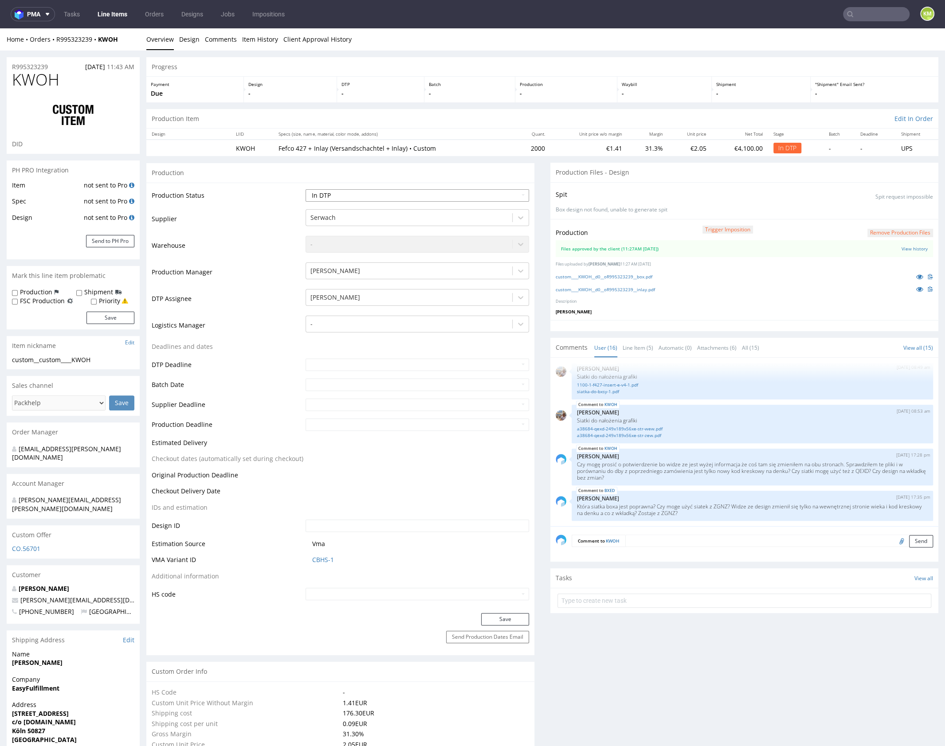
click at [418, 195] on select "Waiting for Artwork Waiting for Diecut Waiting for Mockup Waiting for DTP Waiti…" at bounding box center [416, 195] width 223 height 12
select select "dtp_waiting_for_double_check"
click at [305, 189] on select "Waiting for Artwork Waiting for Diecut Waiting for Mockup Waiting for DTP Waiti…" at bounding box center [416, 195] width 223 height 12
click at [497, 620] on button "Save" at bounding box center [505, 619] width 48 height 12
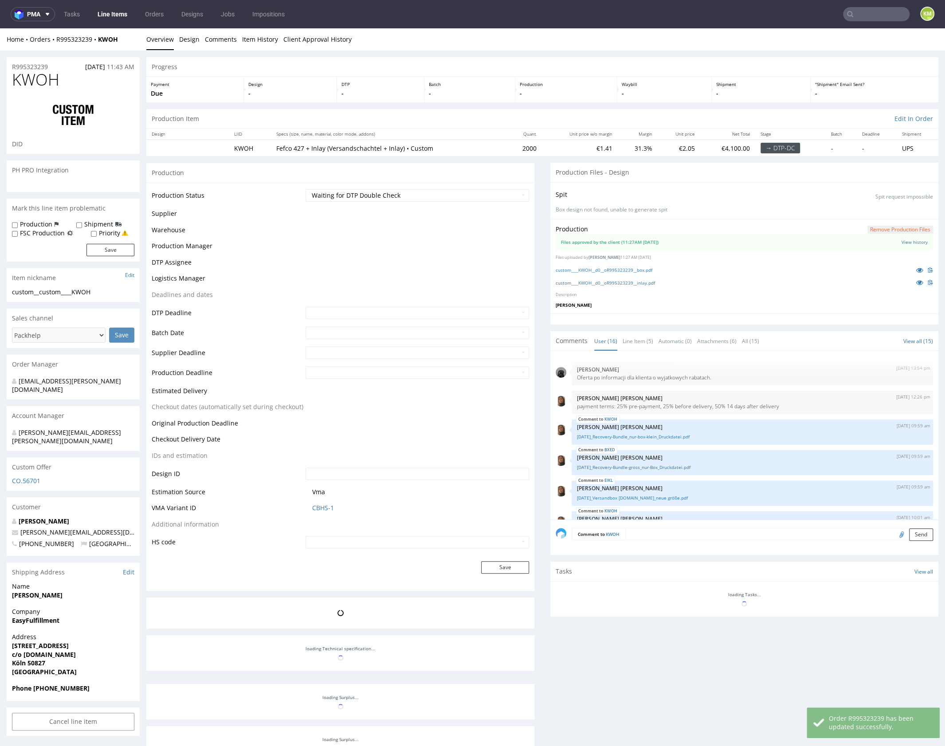
scroll to position [374, 0]
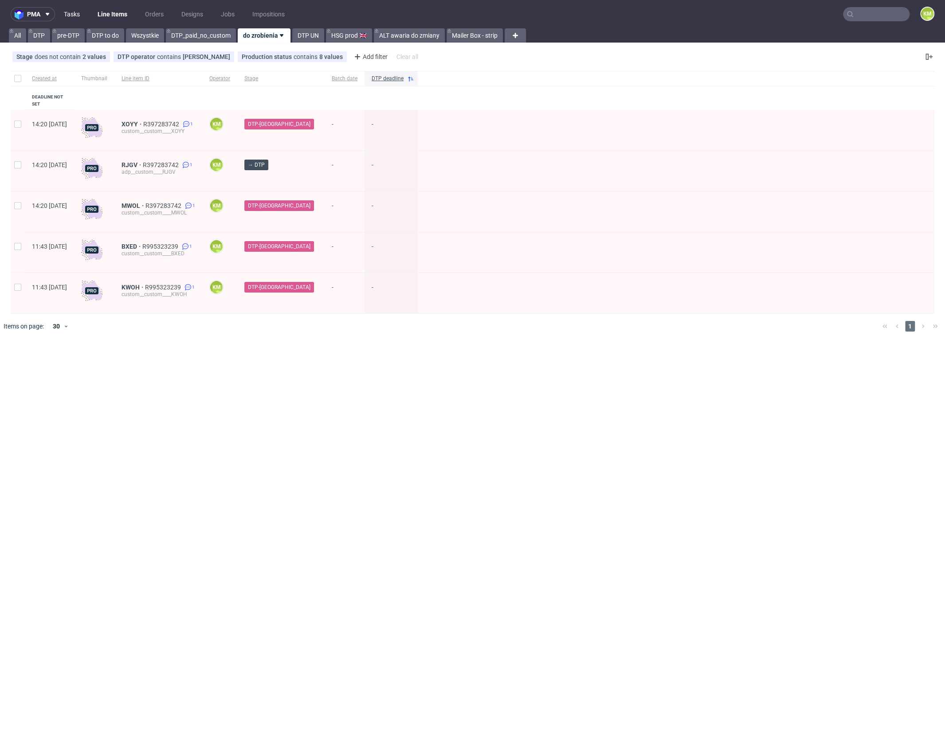
click at [73, 15] on link "Tasks" at bounding box center [72, 14] width 27 height 14
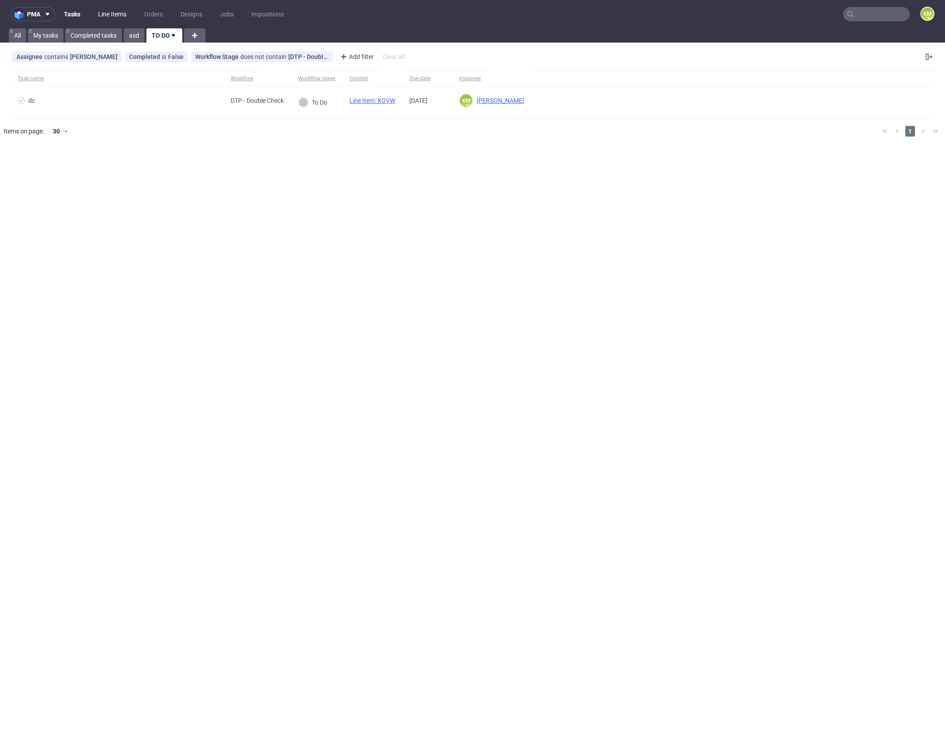
click at [112, 19] on link "Line Items" at bounding box center [112, 14] width 39 height 14
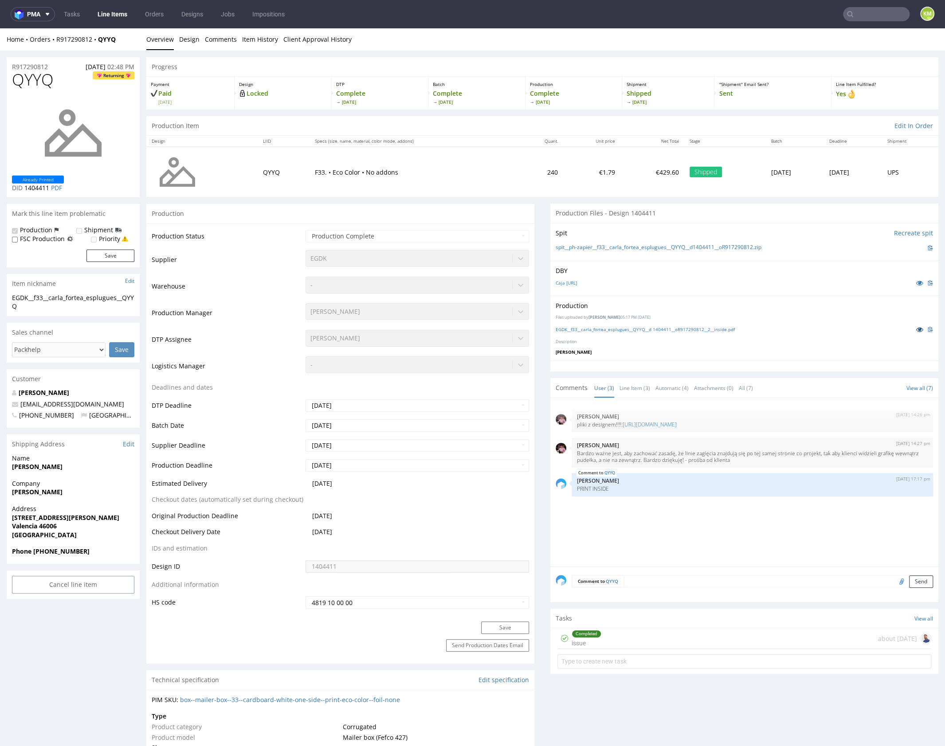
click at [916, 330] on icon at bounding box center [919, 329] width 7 height 6
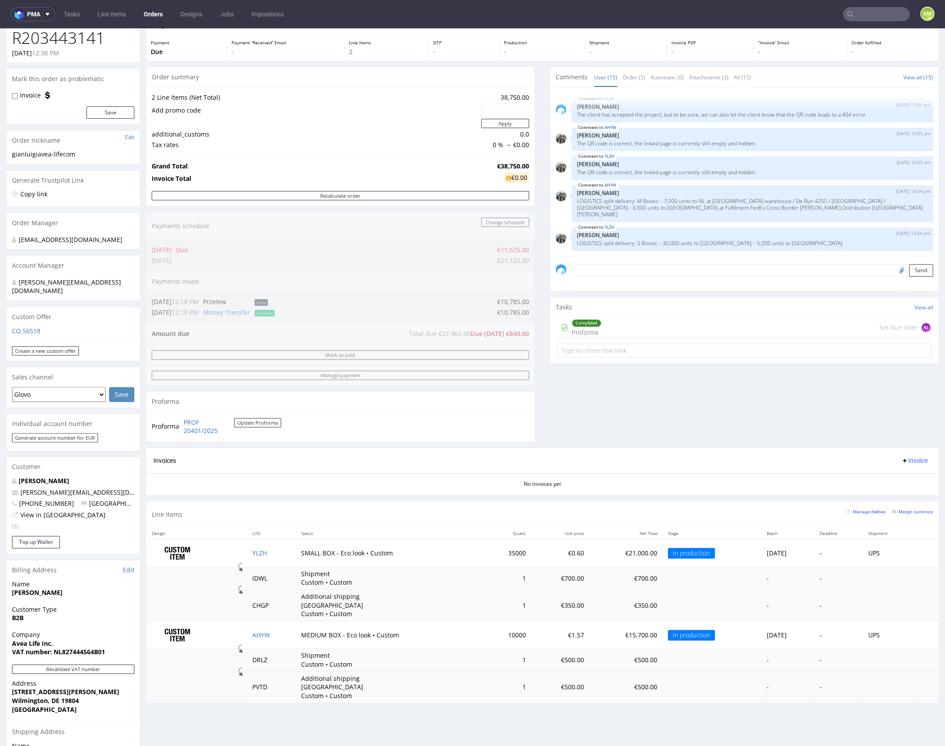
scroll to position [60, 0]
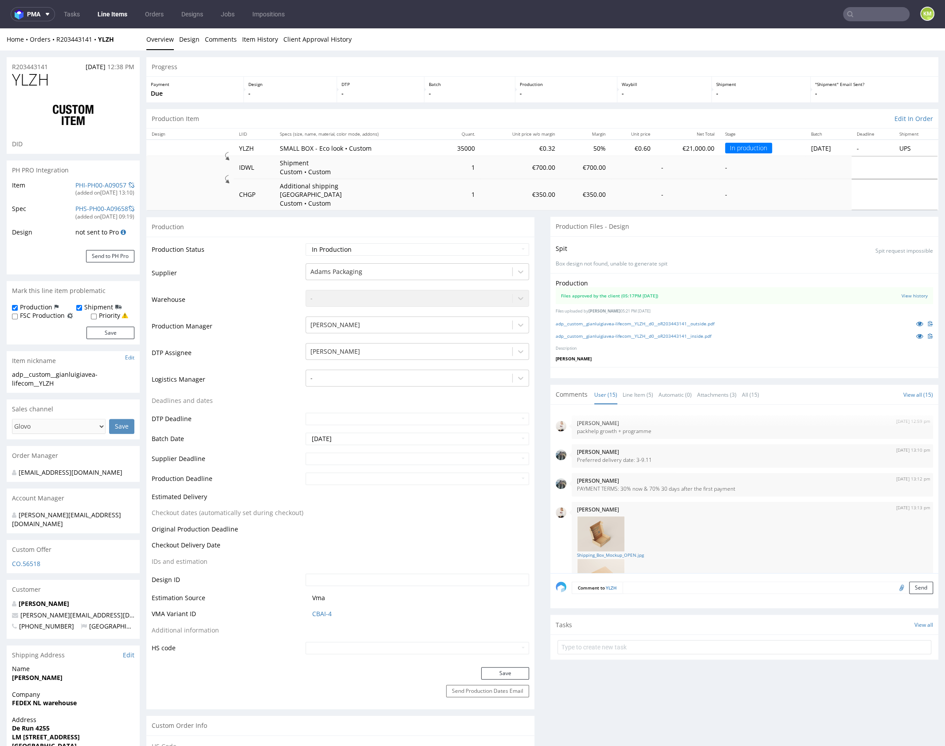
scroll to position [425, 0]
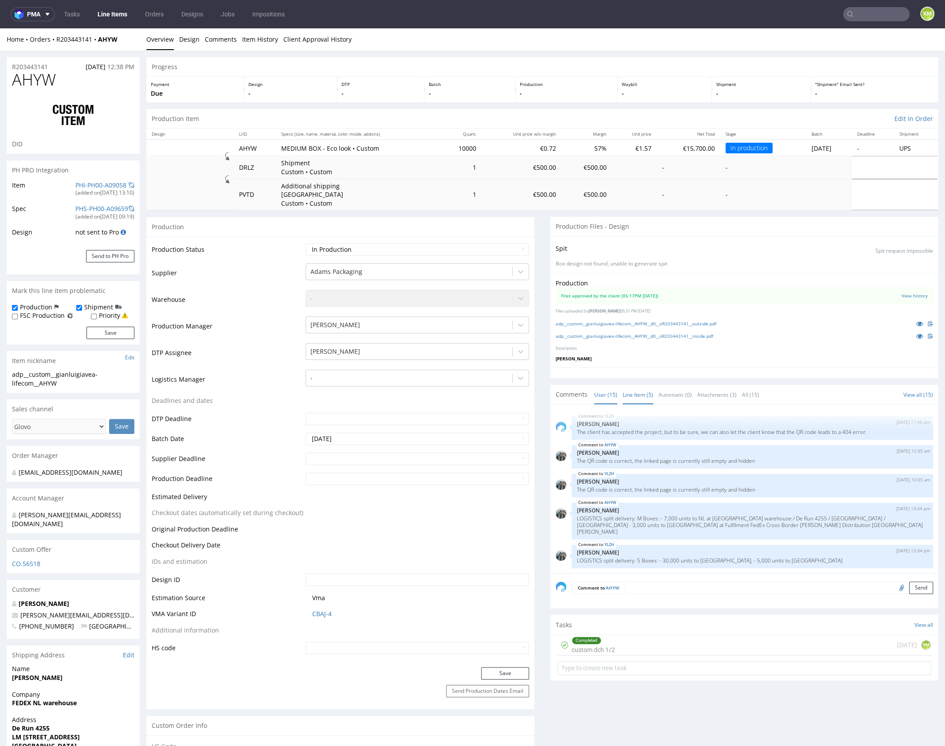
click at [633, 389] on link "Line Item (5)" at bounding box center [637, 394] width 31 height 19
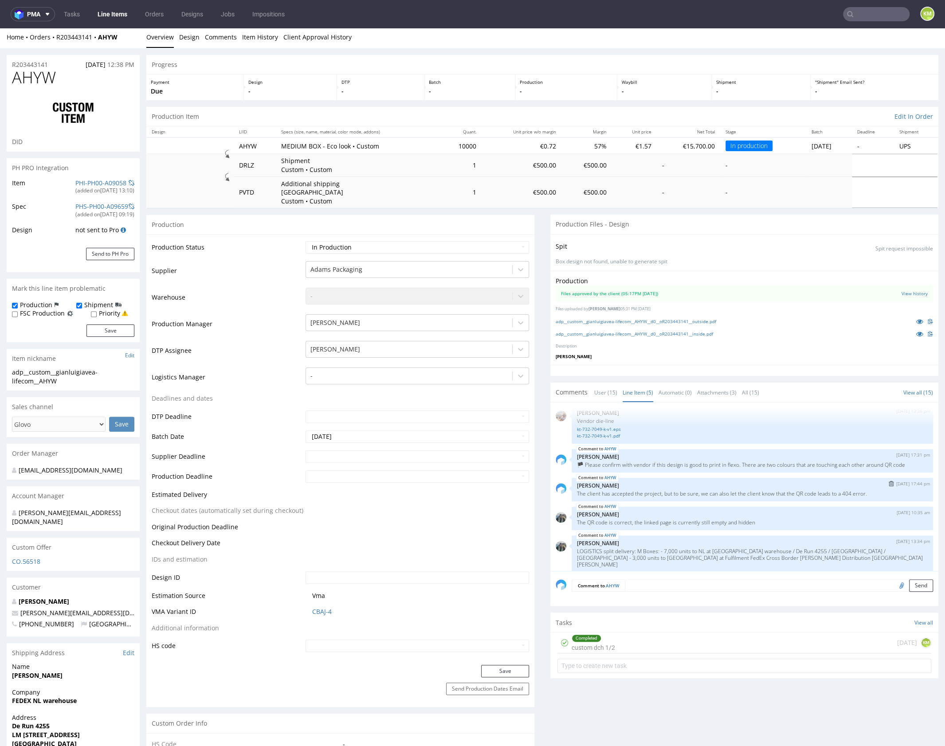
scroll to position [4, 0]
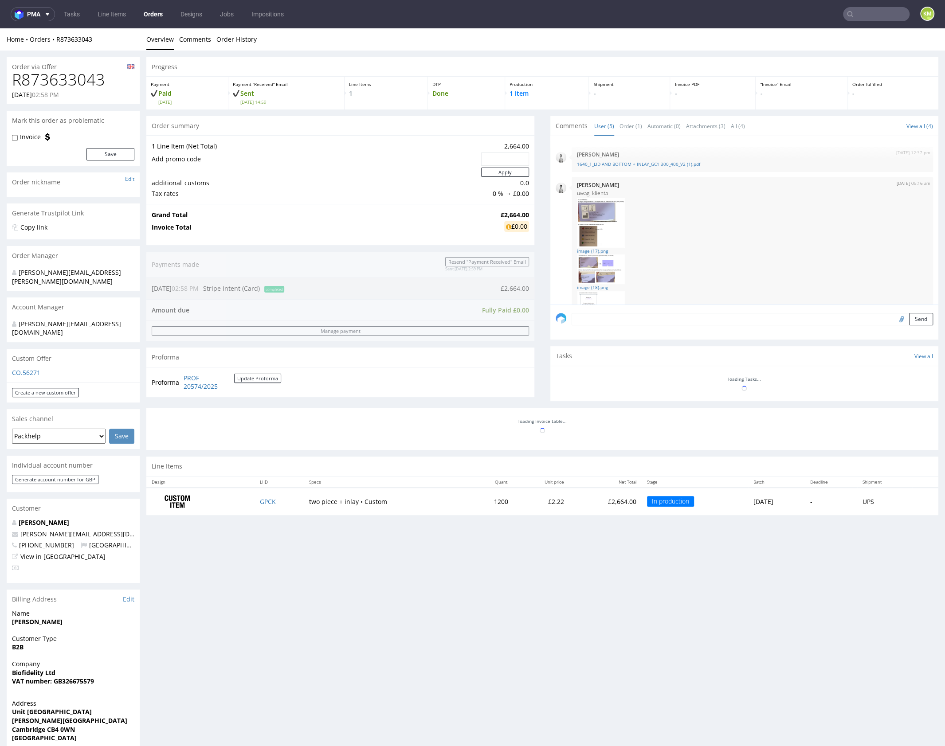
scroll to position [47, 0]
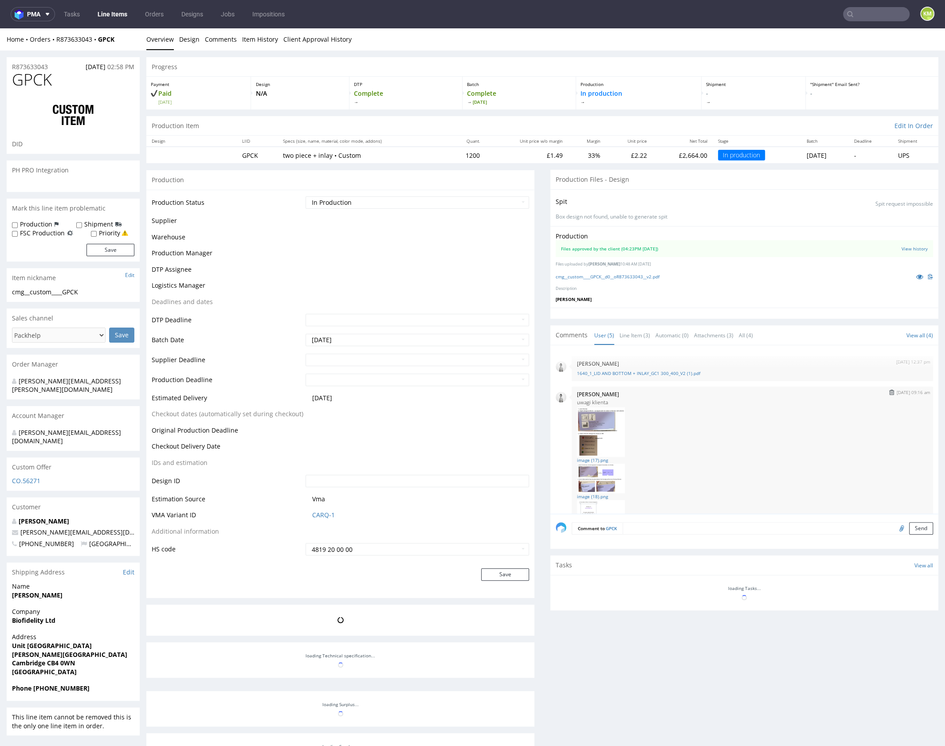
scroll to position [146, 0]
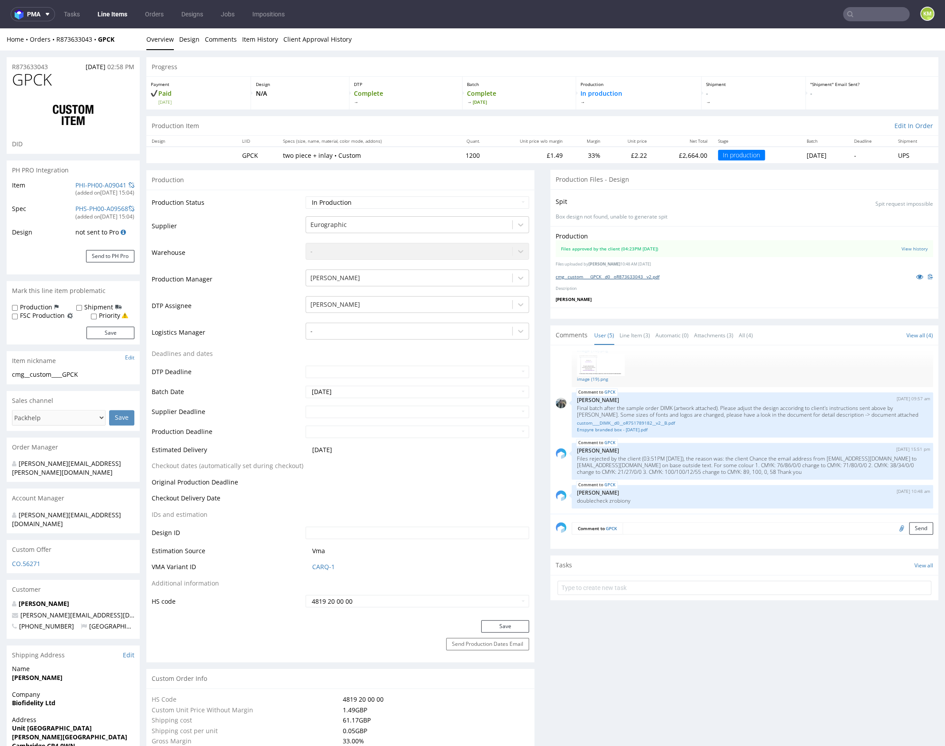
click at [648, 275] on link "cmg__custom____GPCK__d0__oR873633043__v2.pdf" at bounding box center [607, 277] width 104 height 6
click at [624, 336] on link "Line Item (3)" at bounding box center [634, 335] width 31 height 19
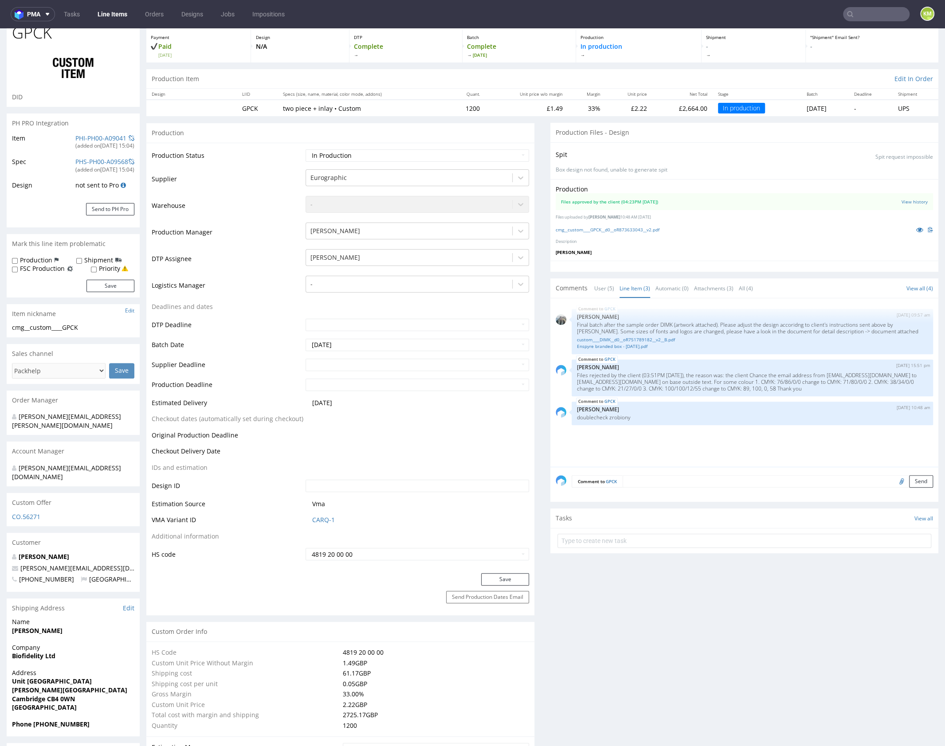
scroll to position [44, 0]
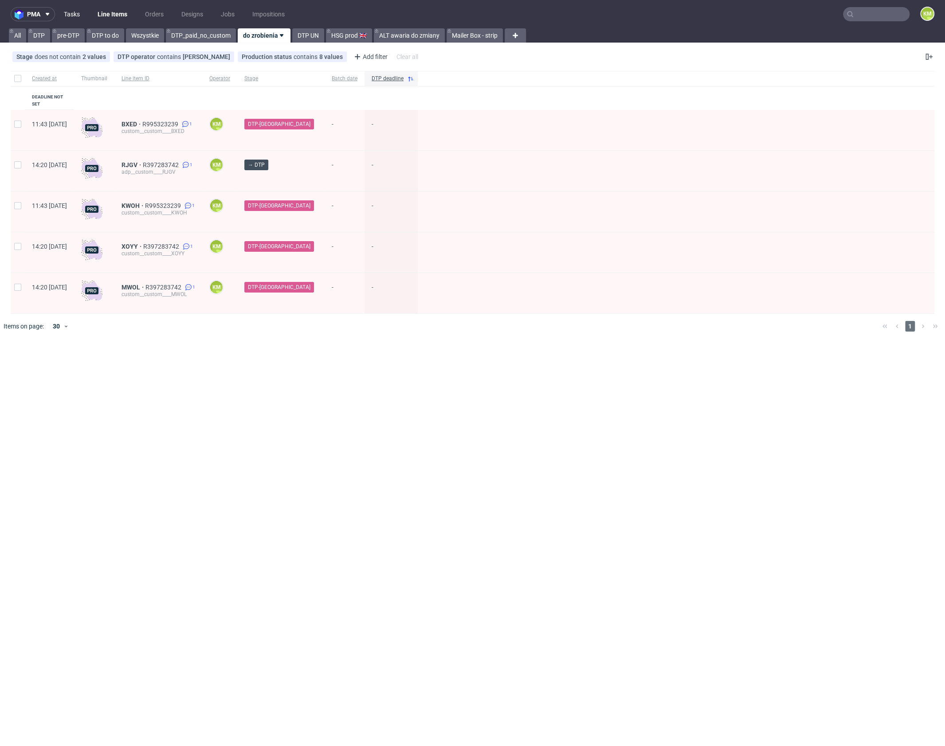
click at [77, 12] on link "Tasks" at bounding box center [72, 14] width 27 height 14
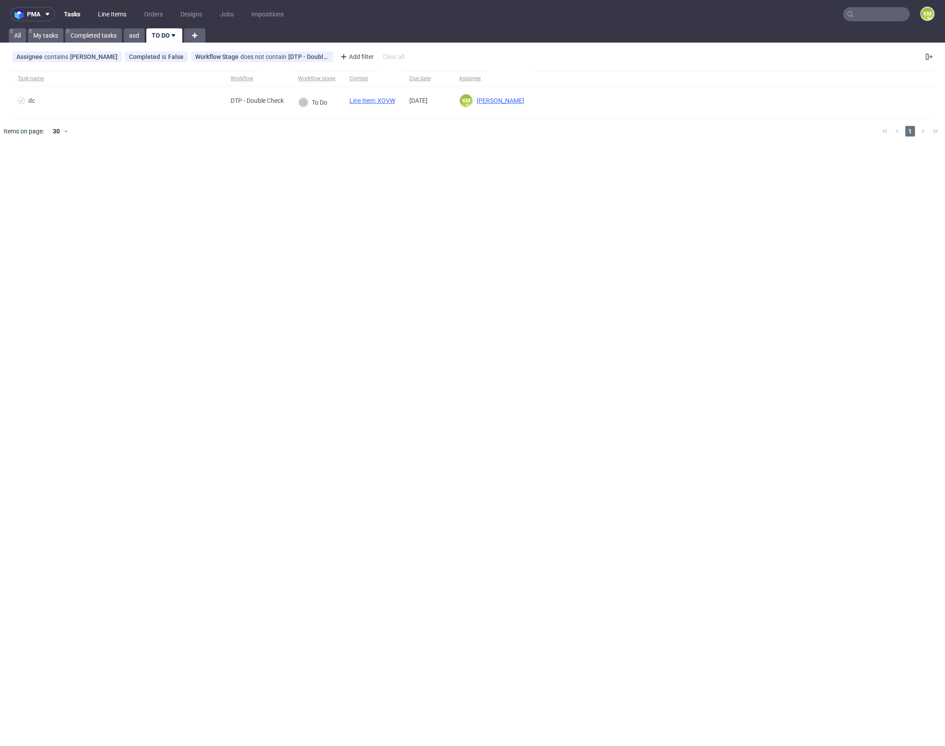
click at [107, 17] on link "Line Items" at bounding box center [112, 14] width 39 height 14
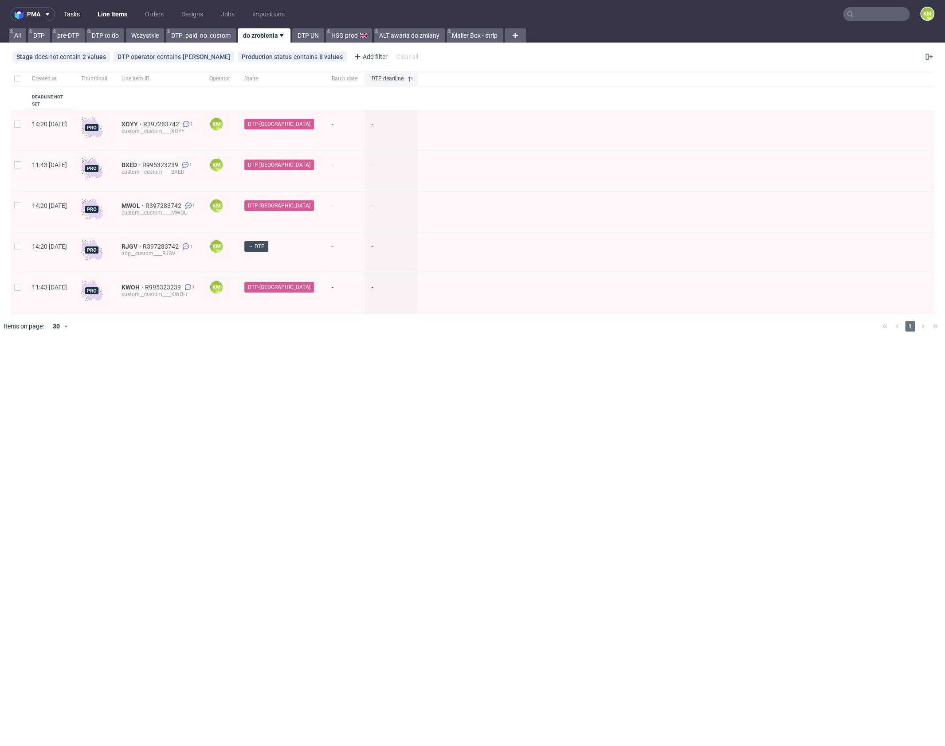
click at [82, 15] on link "Tasks" at bounding box center [72, 14] width 27 height 14
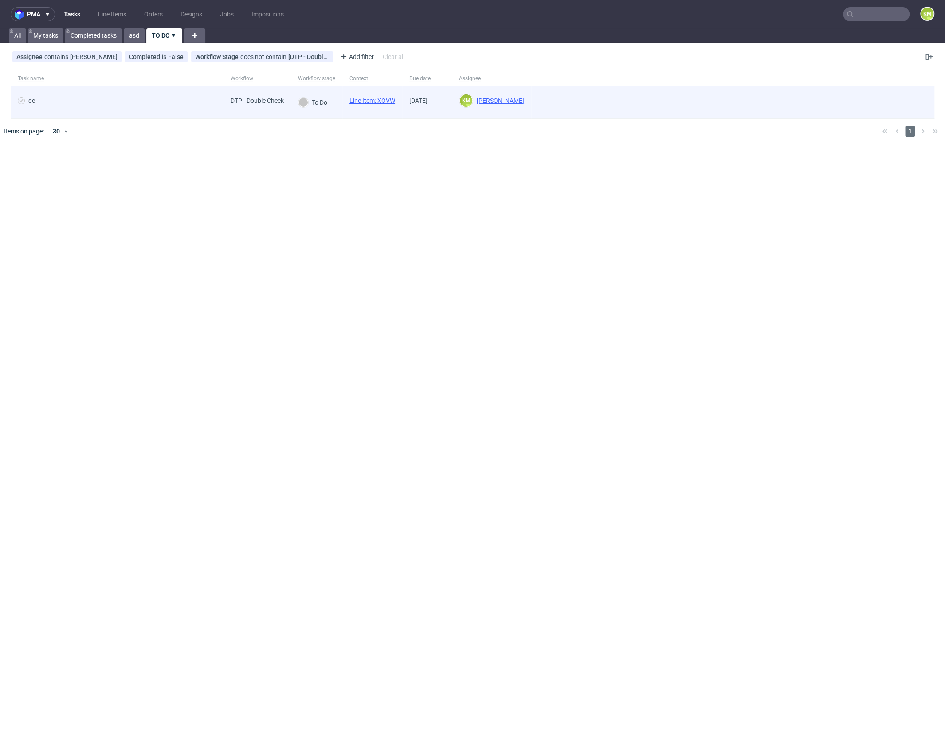
click at [391, 102] on link "Line Item: XOVW" at bounding box center [372, 100] width 46 height 7
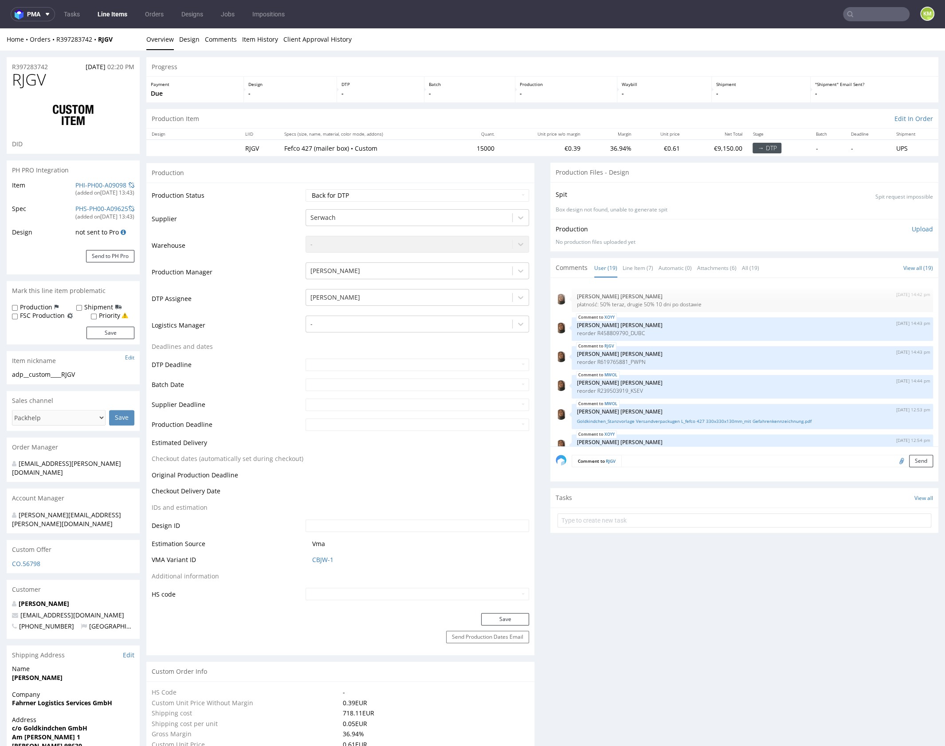
scroll to position [434, 0]
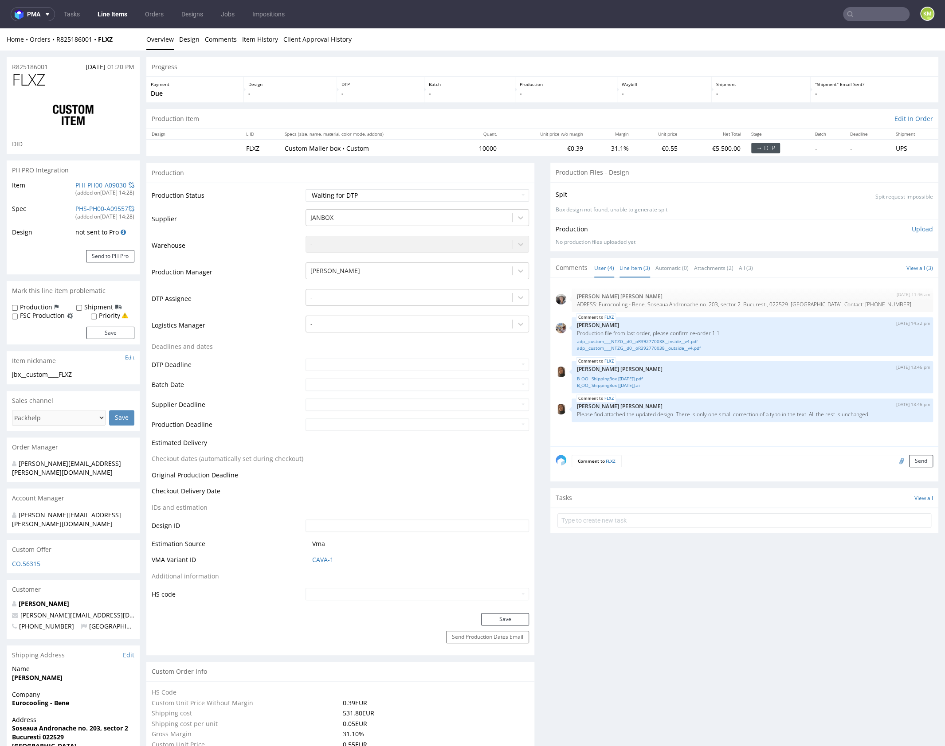
click at [633, 265] on link "Line Item (3)" at bounding box center [634, 267] width 31 height 19
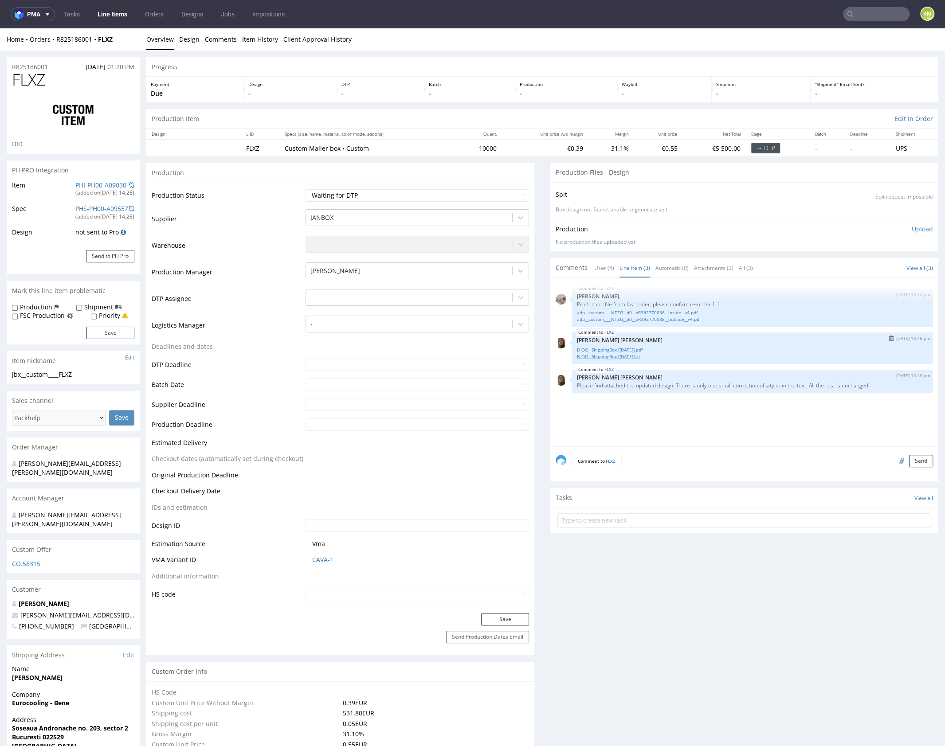
click at [622, 356] on link "B_OO_ ShippingBox [14.07.25].ai" at bounding box center [752, 356] width 351 height 7
click at [626, 350] on link "B_OO_ ShippingBox [14.07.25].pdf" at bounding box center [752, 350] width 351 height 7
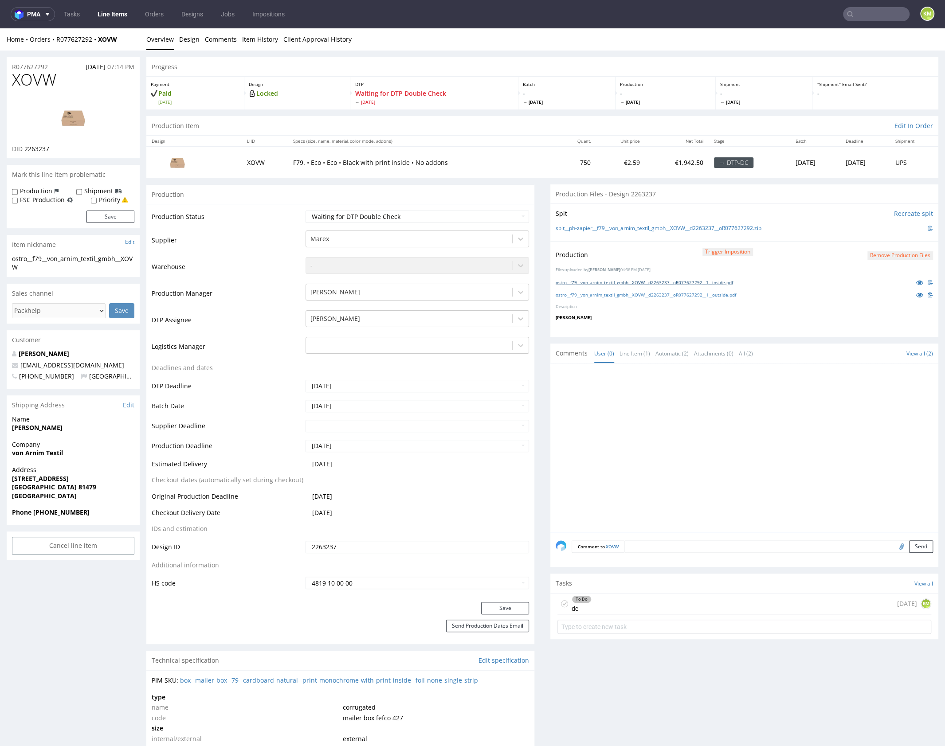
click at [714, 282] on link "ostro__f79__von_arnim_textil_gmbh__XOVW__d2263237__oR077627292__1__inside.pdf" at bounding box center [643, 282] width 177 height 6
click at [723, 294] on link "ostro__f79__von_arnim_textil_gmbh__XOVW__d2263237__oR077627292__1__outside.pdf" at bounding box center [645, 295] width 180 height 6
click at [718, 599] on div "To Do dc 2 days ago KM" at bounding box center [744, 604] width 374 height 21
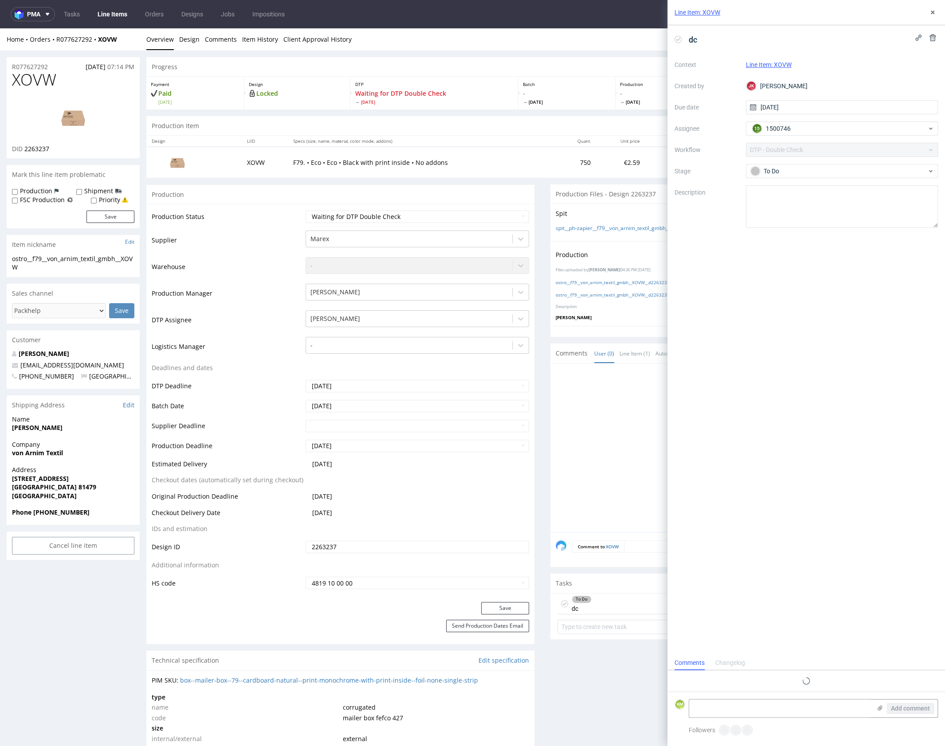
scroll to position [7, 0]
click at [932, 16] on button at bounding box center [932, 12] width 11 height 11
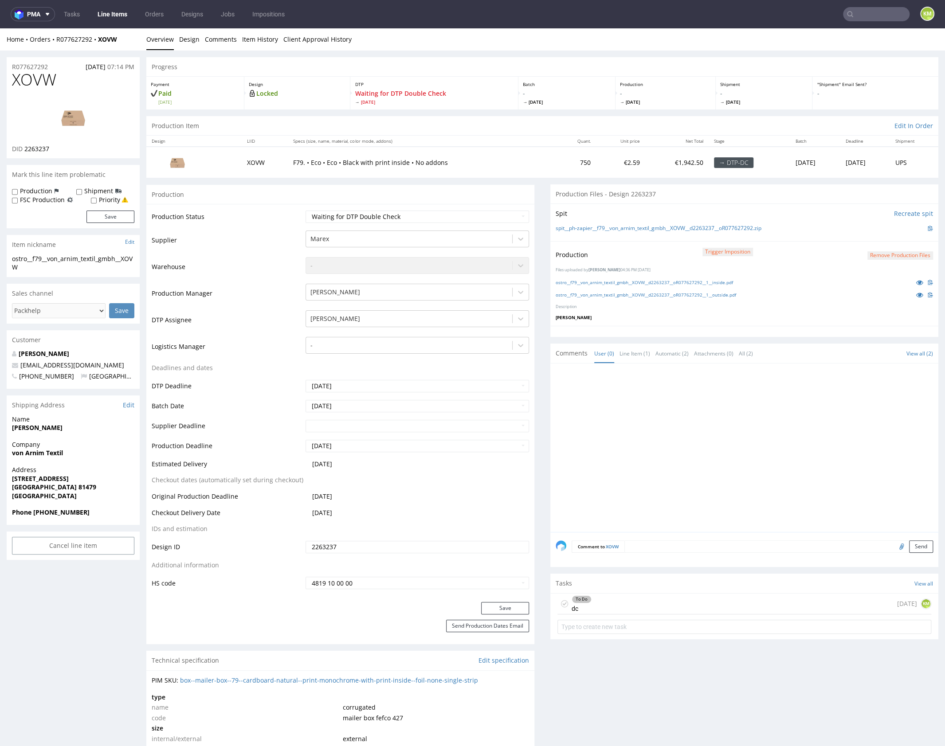
click at [561, 604] on icon at bounding box center [564, 603] width 7 height 7
click at [609, 604] on div "Completed dc 2 days ago KM" at bounding box center [744, 604] width 374 height 21
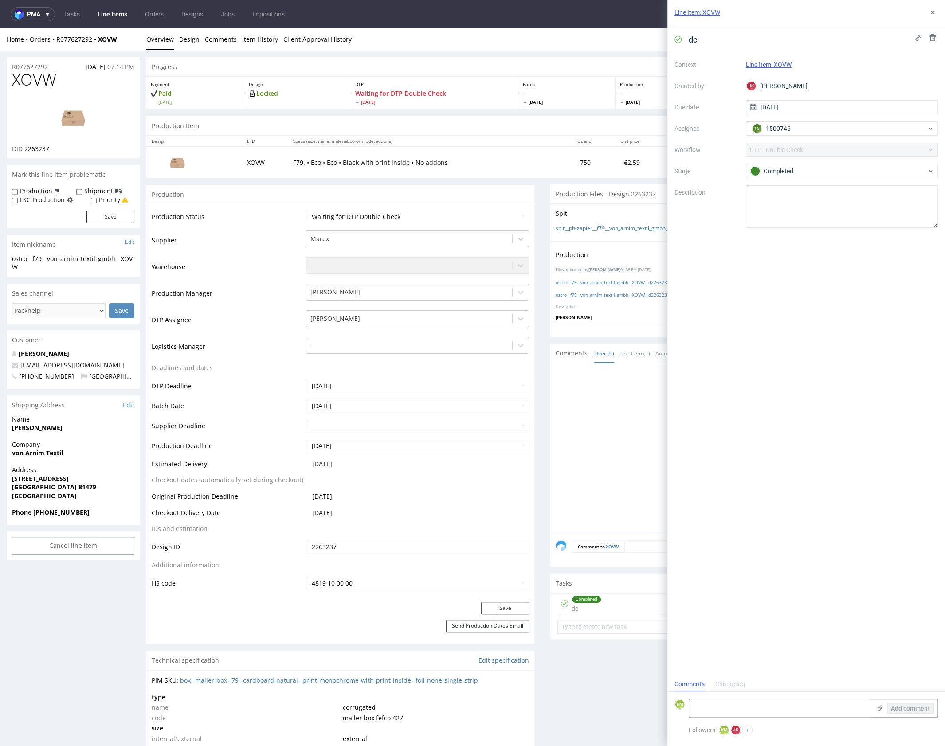
scroll to position [7, 0]
click at [933, 13] on use at bounding box center [932, 13] width 4 height 4
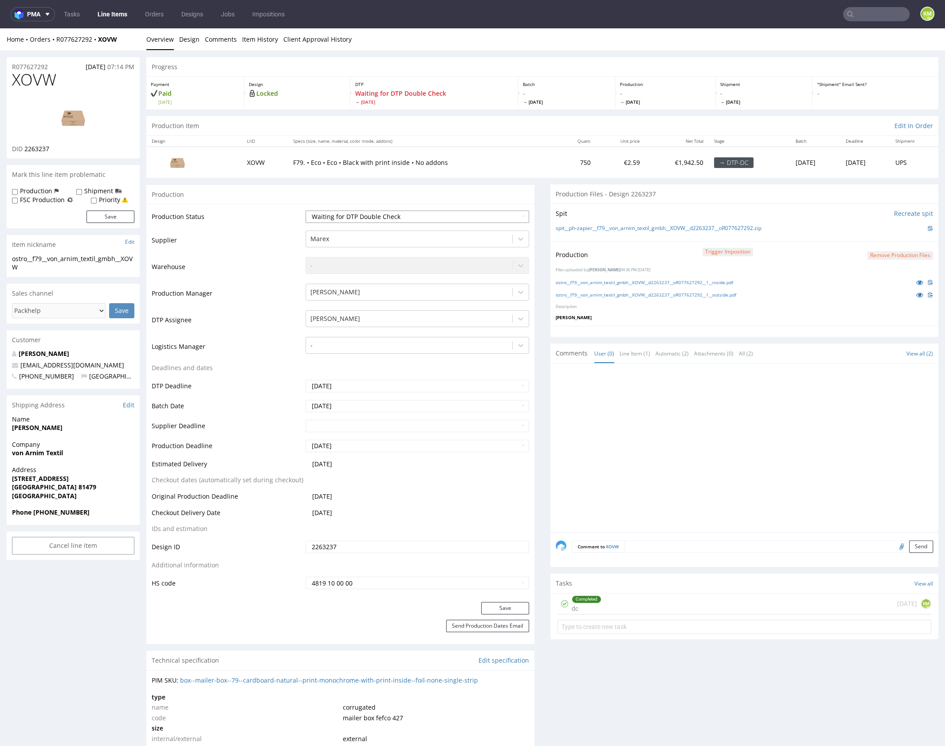
click at [444, 216] on select "Waiting for Artwork Waiting for Diecut Waiting for Mockup Waiting for DTP Waiti…" at bounding box center [416, 217] width 223 height 12
select select "dtp_dc_done"
click at [305, 211] on select "Waiting for Artwork Waiting for Diecut Waiting for Mockup Waiting for DTP Waiti…" at bounding box center [416, 217] width 223 height 12
click at [512, 605] on button "Save" at bounding box center [505, 608] width 48 height 12
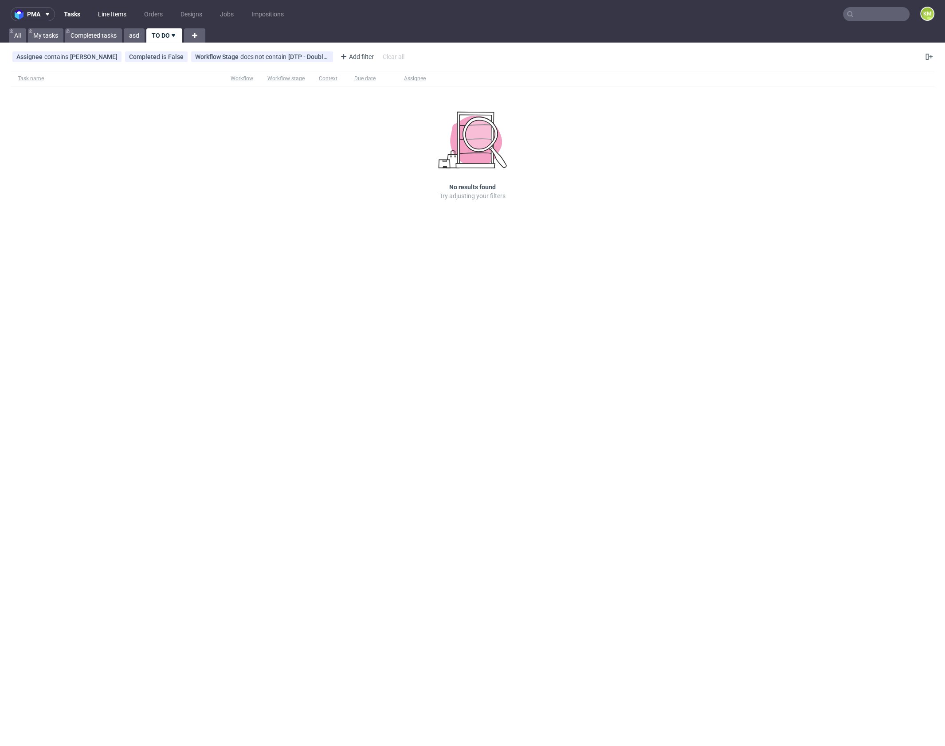
click at [113, 19] on link "Line Items" at bounding box center [112, 14] width 39 height 14
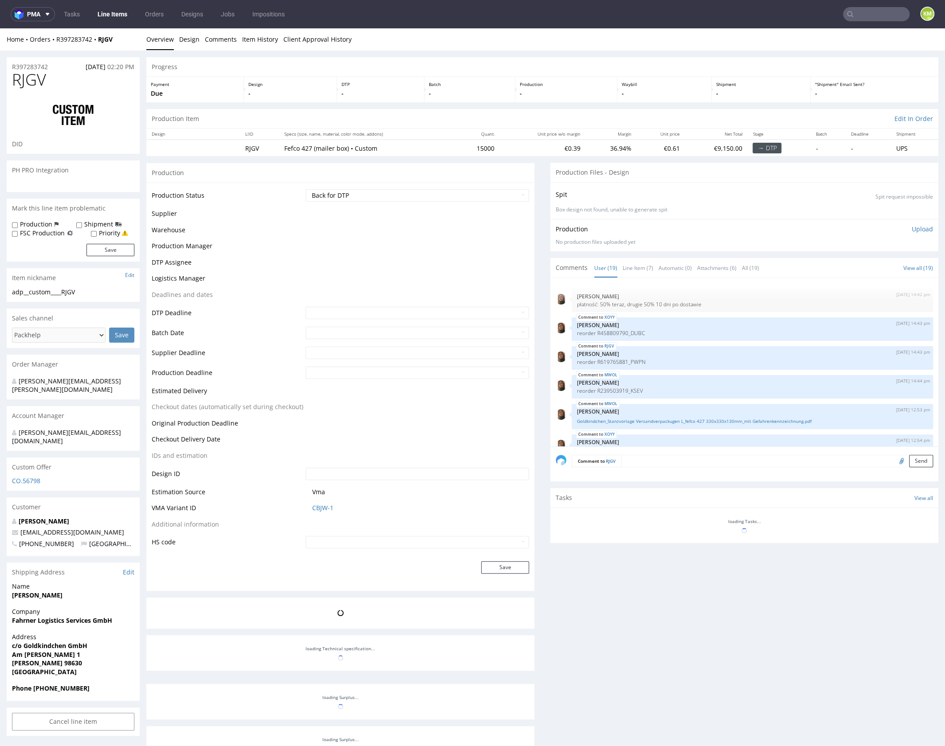
scroll to position [434, 0]
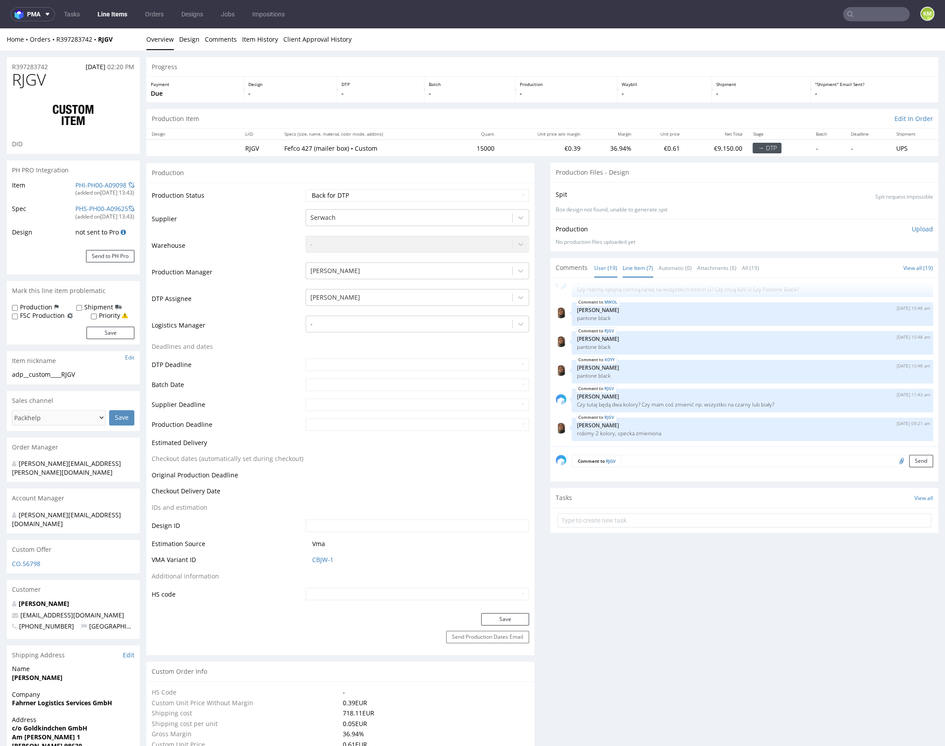
click at [635, 269] on link "Line Item (7)" at bounding box center [637, 267] width 31 height 19
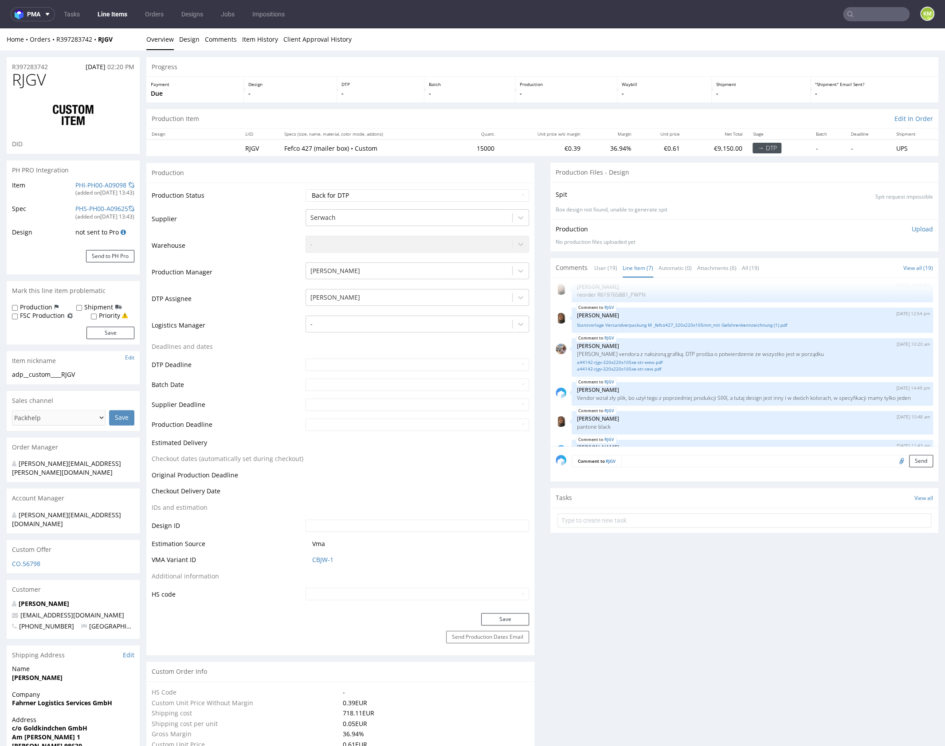
scroll to position [0, 0]
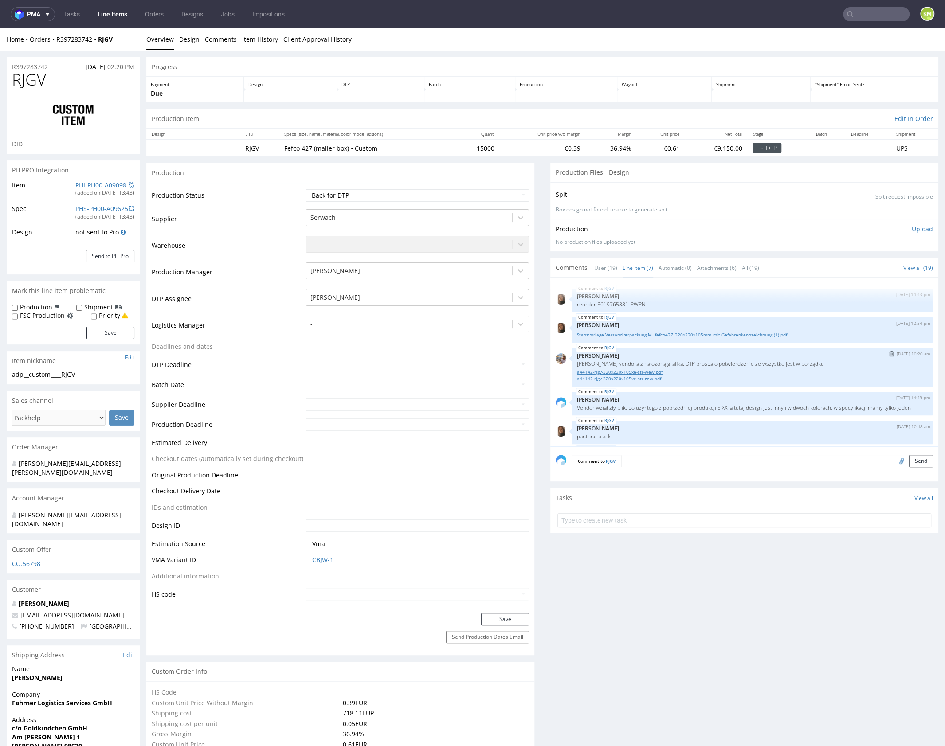
click at [650, 371] on link "a44142-rjgv-320x220x105xe-str-wew.pdf" at bounding box center [752, 372] width 351 height 7
click at [653, 379] on link "a44142-rjgv-320x220x105xe-str-zew.pdf" at bounding box center [752, 378] width 351 height 7
click at [700, 336] on link "Stanzvorlage Versandverpackung M _fefco427_320x220x105mm_mit Gefahrenkennzeichn…" at bounding box center [752, 335] width 351 height 7
drag, startPoint x: 626, startPoint y: 302, endPoint x: 648, endPoint y: 303, distance: 21.3
click at [648, 303] on p "reorder R619765881_PWPN" at bounding box center [752, 304] width 351 height 7
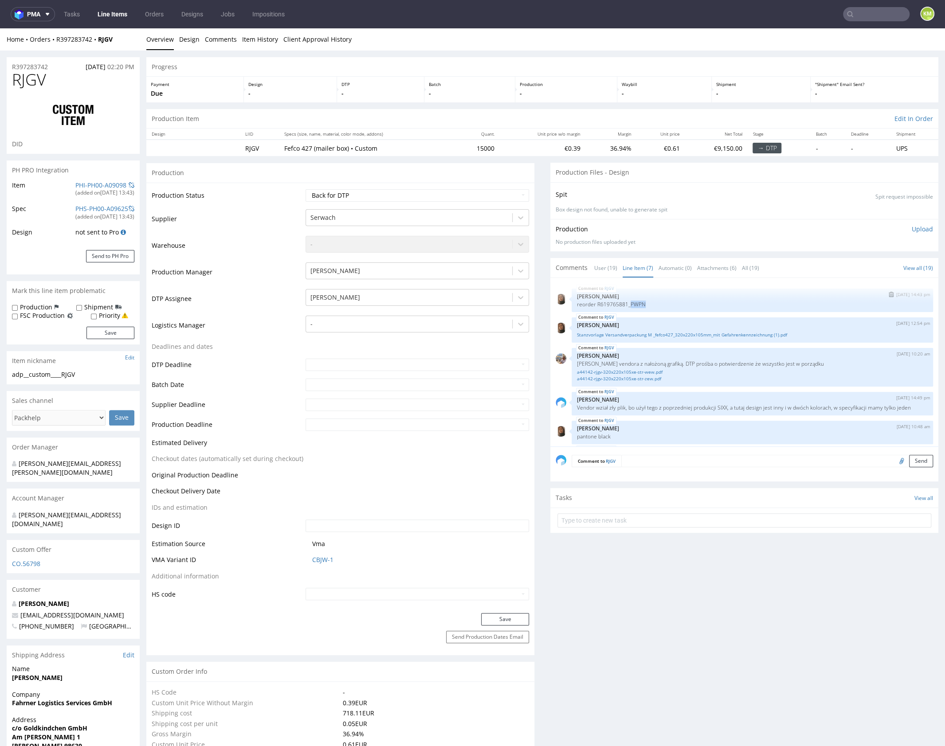
copy p "PWPN"
click at [682, 318] on div "RJGV 16th Sep 25 | 12:54 pm Angelina Marć Stanzvorlage Versandverpackung M _fef…" at bounding box center [751, 329] width 361 height 25
click at [33, 78] on span "RJGV" at bounding box center [29, 80] width 34 height 18
copy span "RJGV"
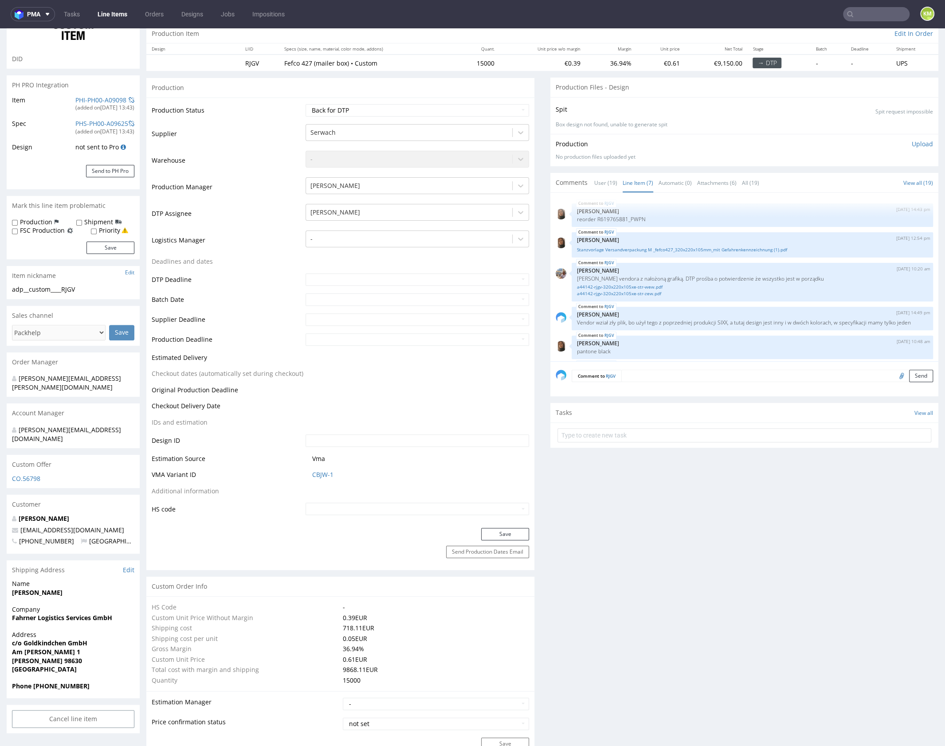
scroll to position [82, 0]
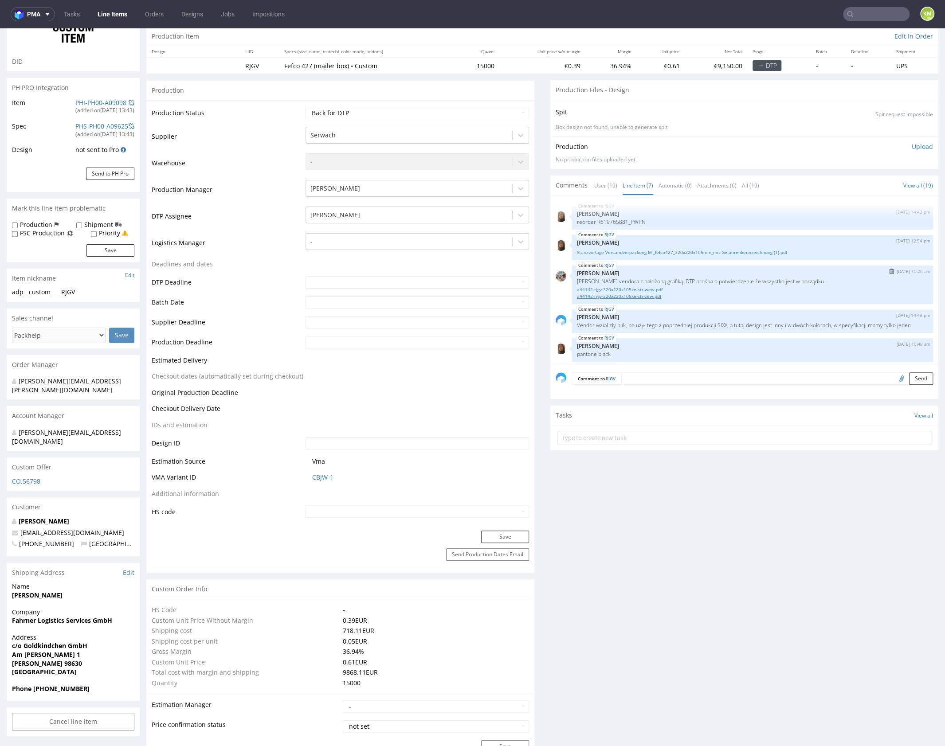
click at [656, 297] on link "a44142-rjgv-320x220x105xe-str-zew.pdf" at bounding box center [752, 296] width 351 height 7
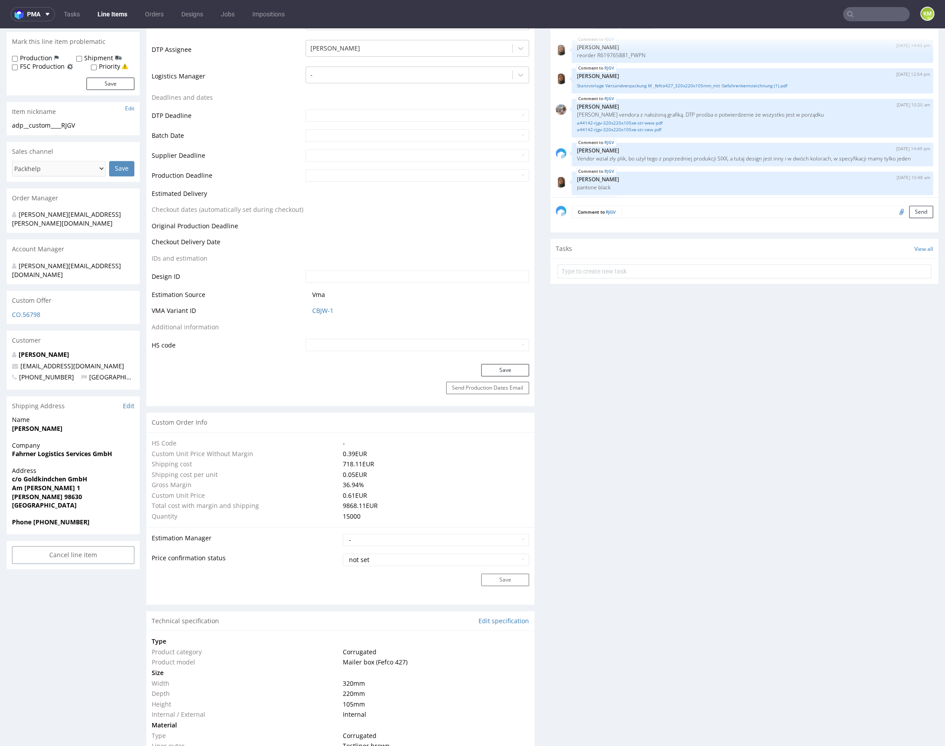
scroll to position [0, 0]
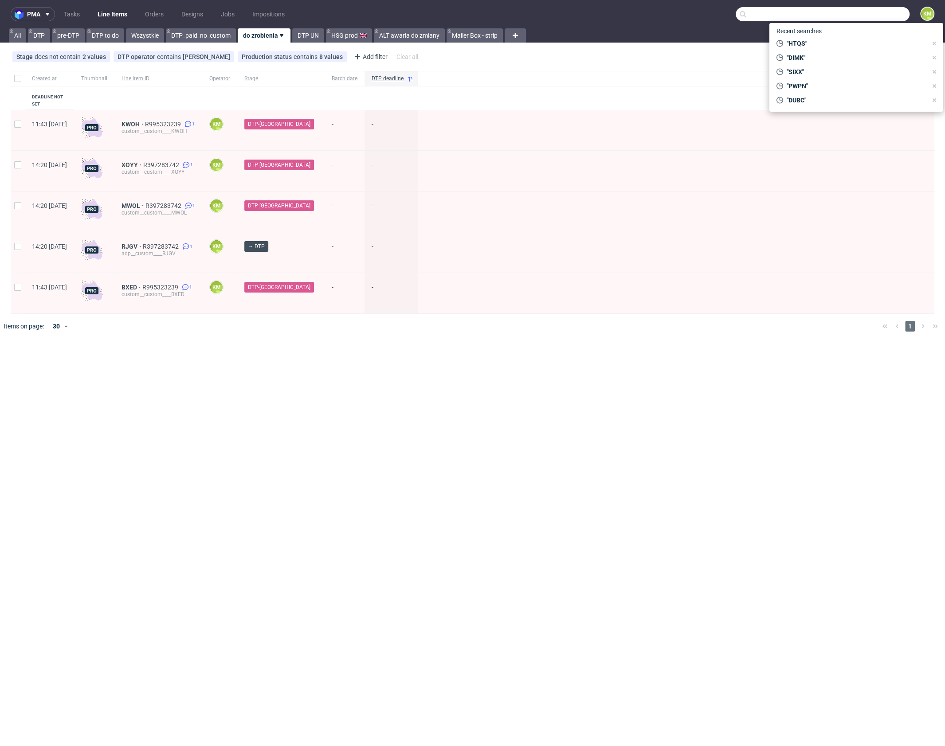
click at [870, 16] on input "text" at bounding box center [822, 14] width 174 height 14
paste input "PWPN"
type input "PWPN"
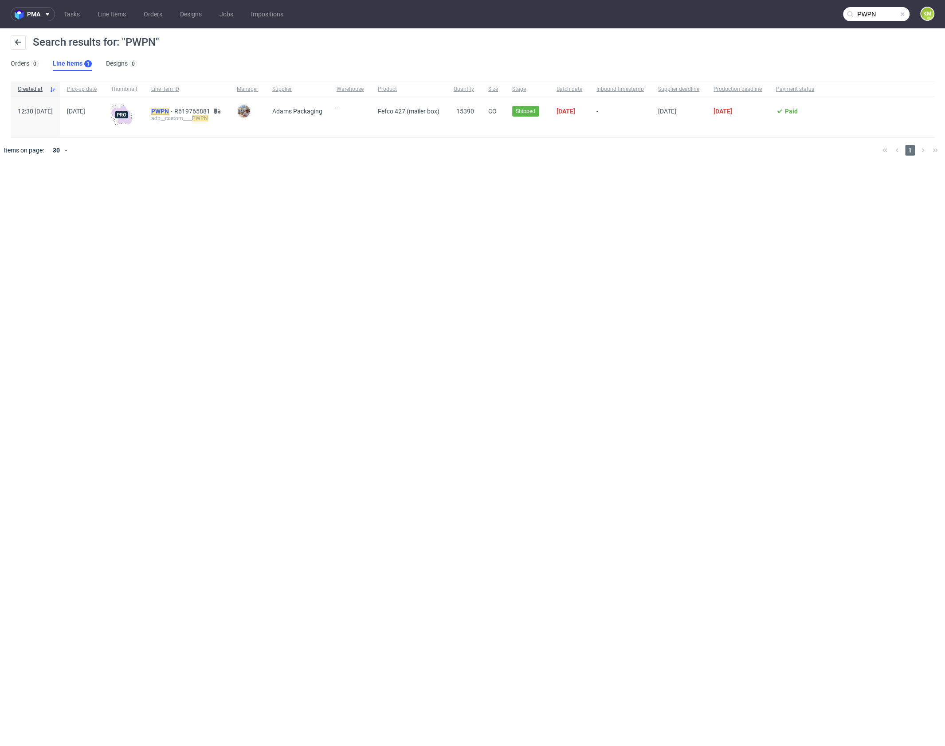
click at [169, 113] on mark "PWPN" at bounding box center [160, 111] width 18 height 7
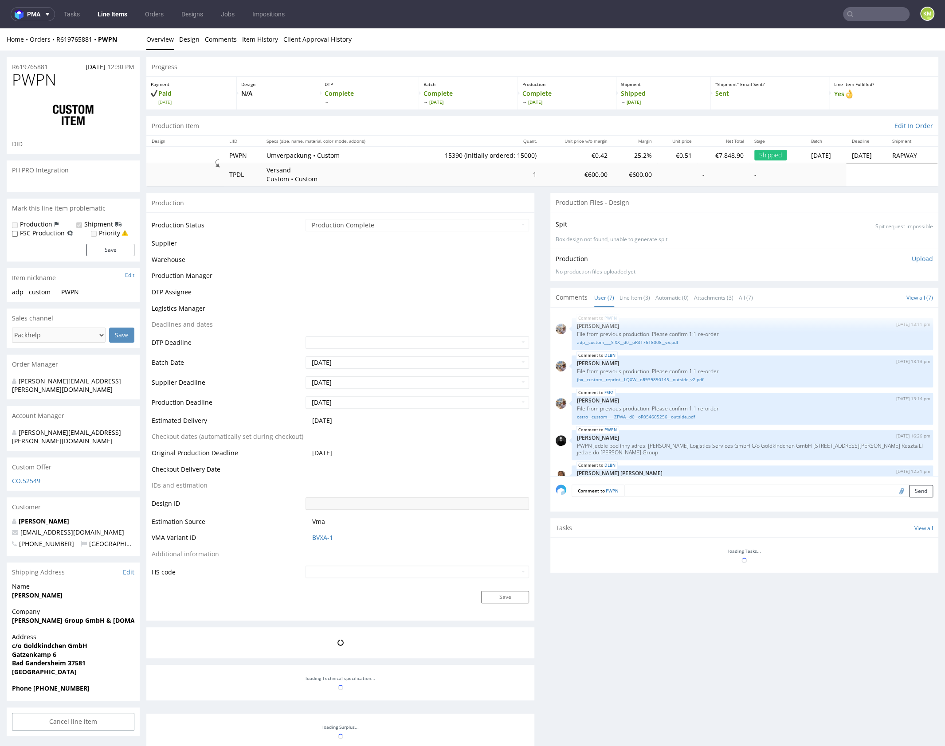
scroll to position [76, 0]
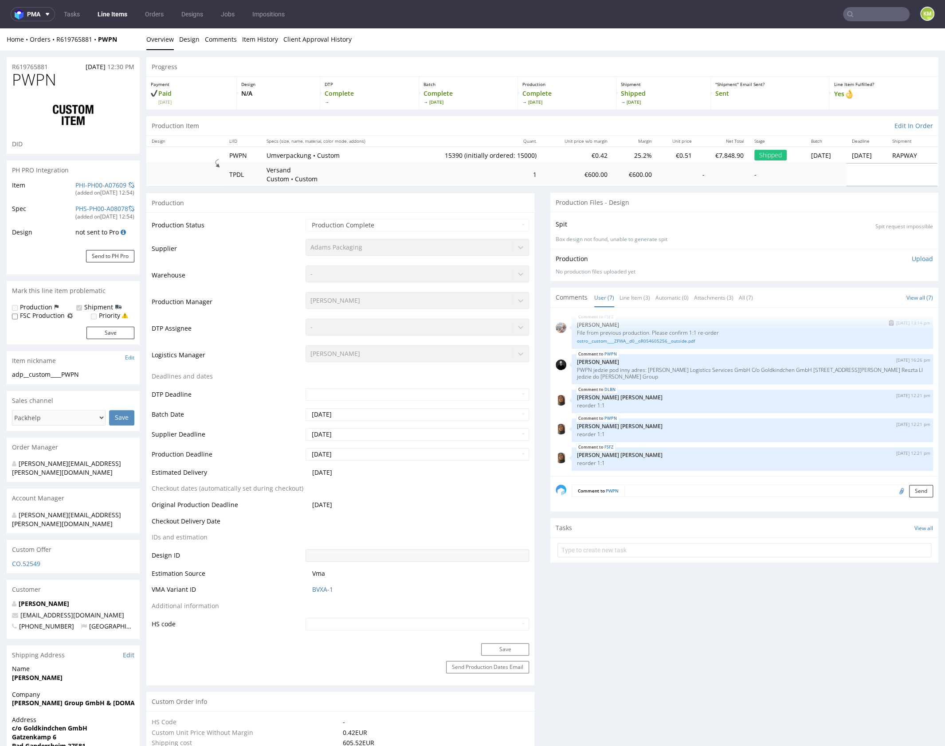
select select "in_progress"
click at [625, 295] on link "Line Item (3)" at bounding box center [634, 297] width 31 height 19
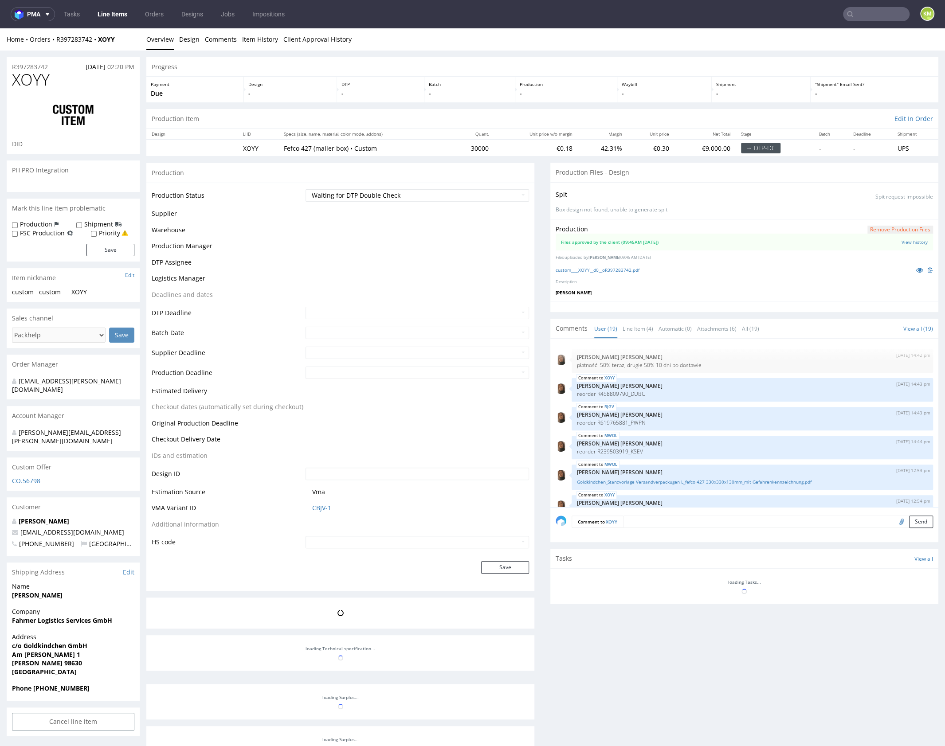
scroll to position [434, 0]
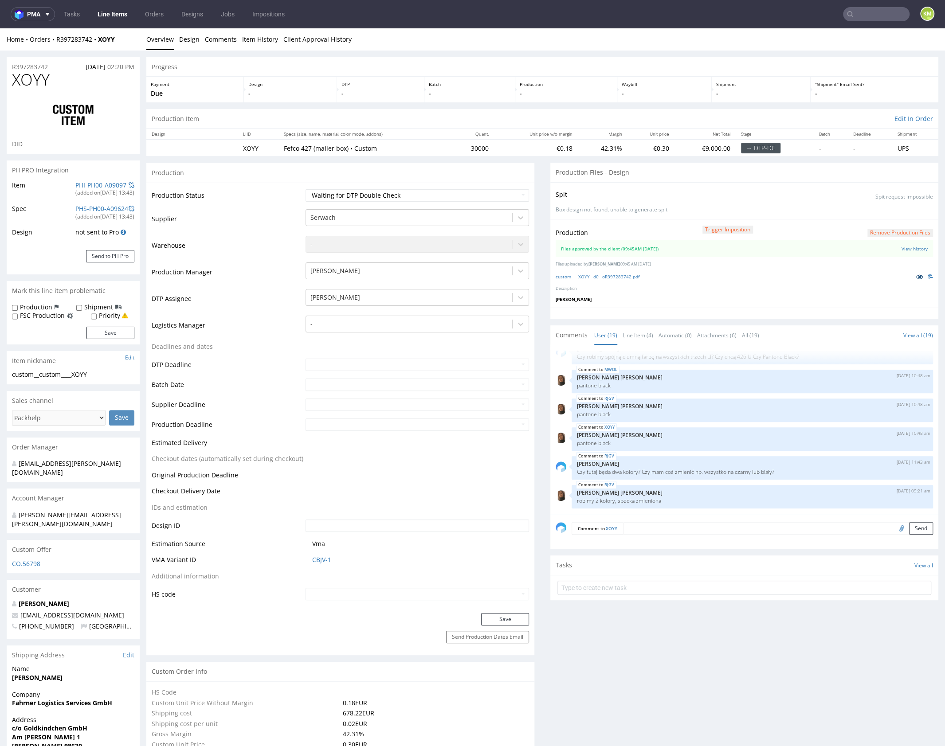
click at [916, 277] on icon at bounding box center [919, 277] width 7 height 6
click at [916, 278] on icon at bounding box center [919, 277] width 7 height 6
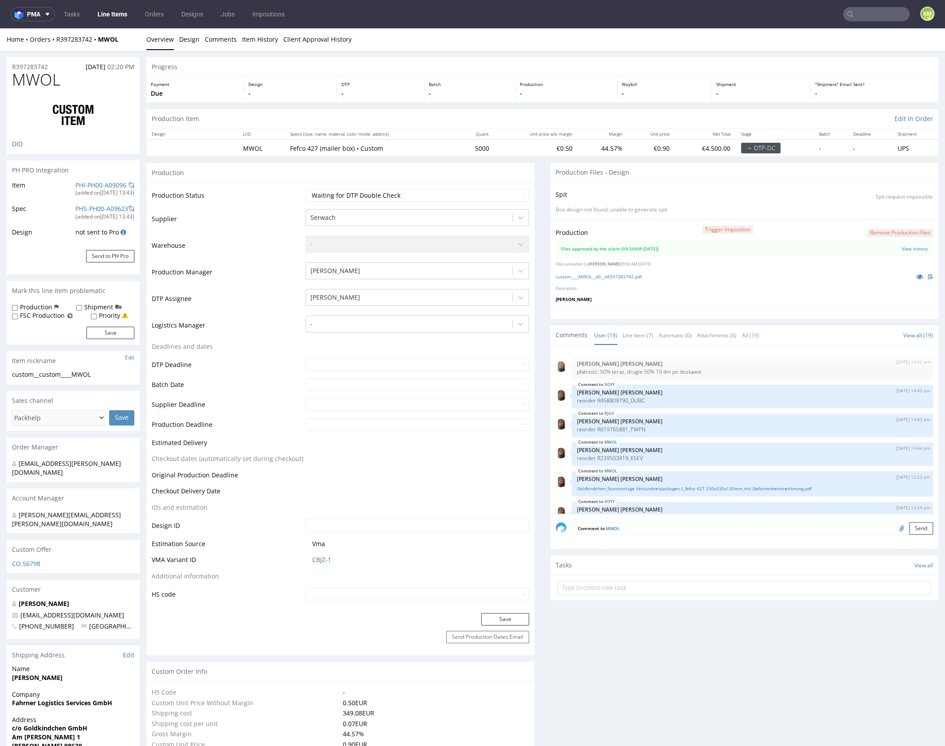
scroll to position [434, 0]
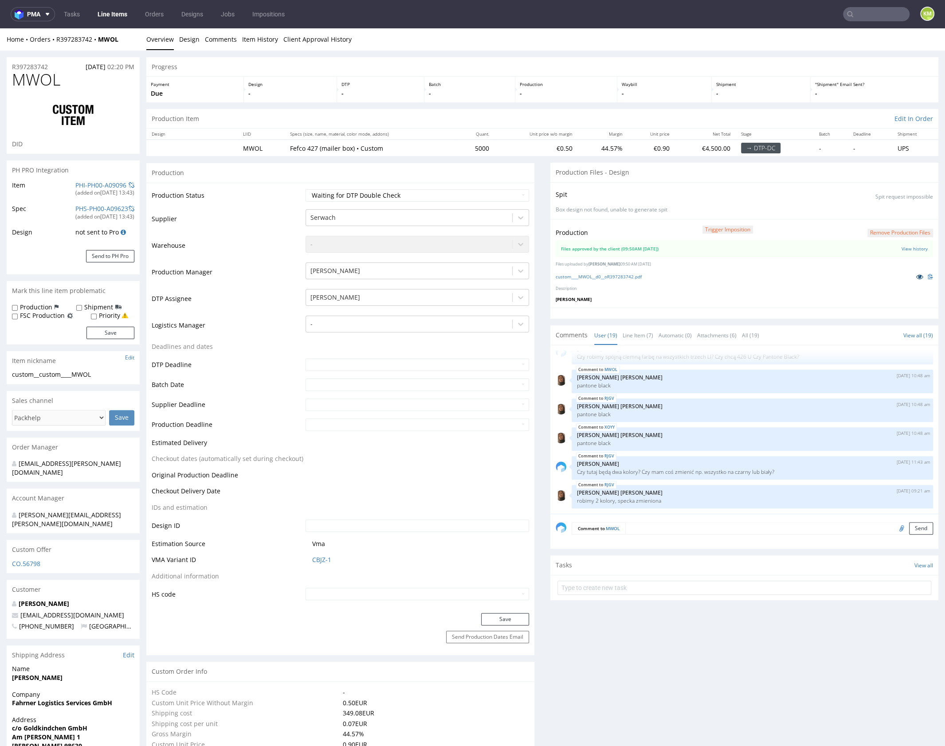
click at [916, 278] on icon at bounding box center [919, 277] width 7 height 6
click at [628, 276] on link "custom____MWOL__d0__oR397283742.pdf" at bounding box center [598, 277] width 86 height 6
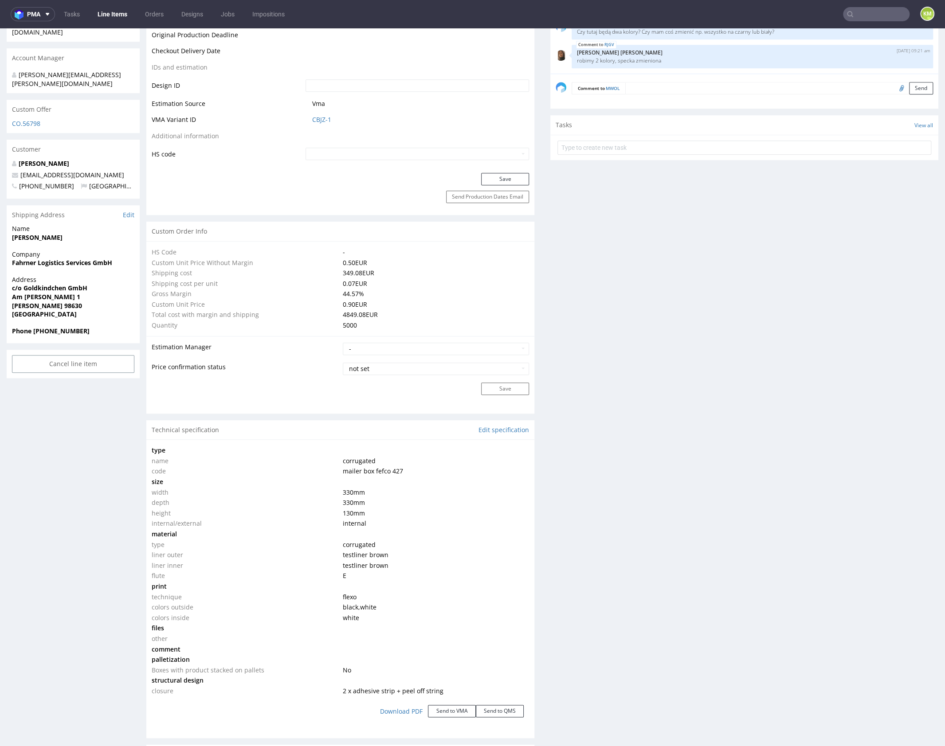
scroll to position [461, 0]
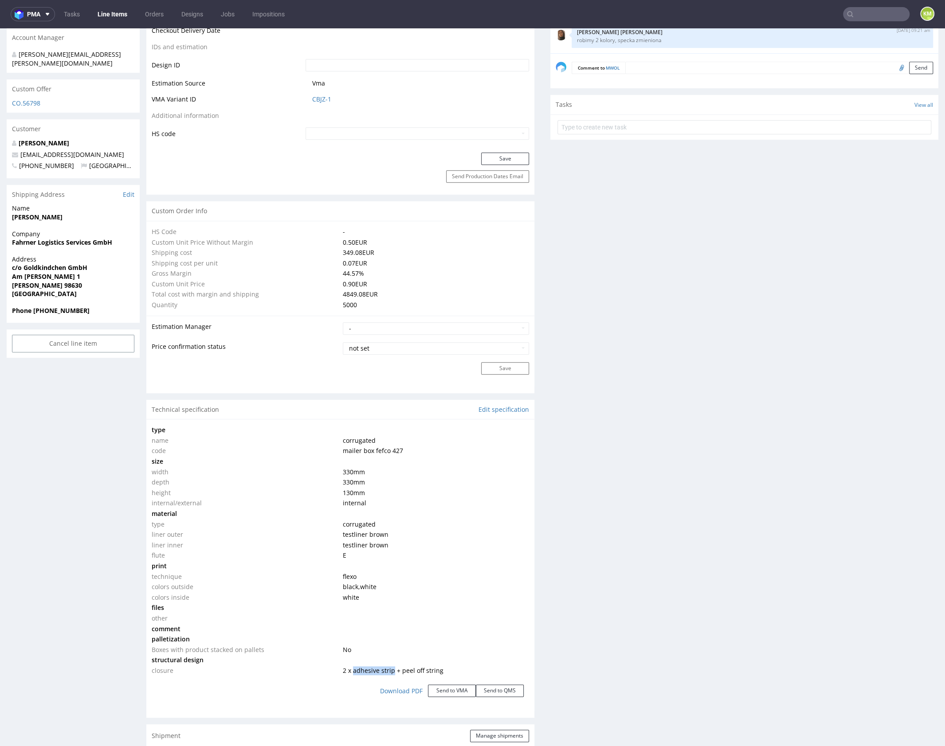
drag, startPoint x: 350, startPoint y: 668, endPoint x: 390, endPoint y: 667, distance: 40.3
click at [390, 667] on span "2 x adhesive strip + peel off string" at bounding box center [393, 670] width 101 height 8
copy span "adhesive strip"
drag, startPoint x: 399, startPoint y: 669, endPoint x: 440, endPoint y: 667, distance: 41.3
click at [440, 667] on td "2 x adhesive strip + peel off string" at bounding box center [434, 670] width 189 height 11
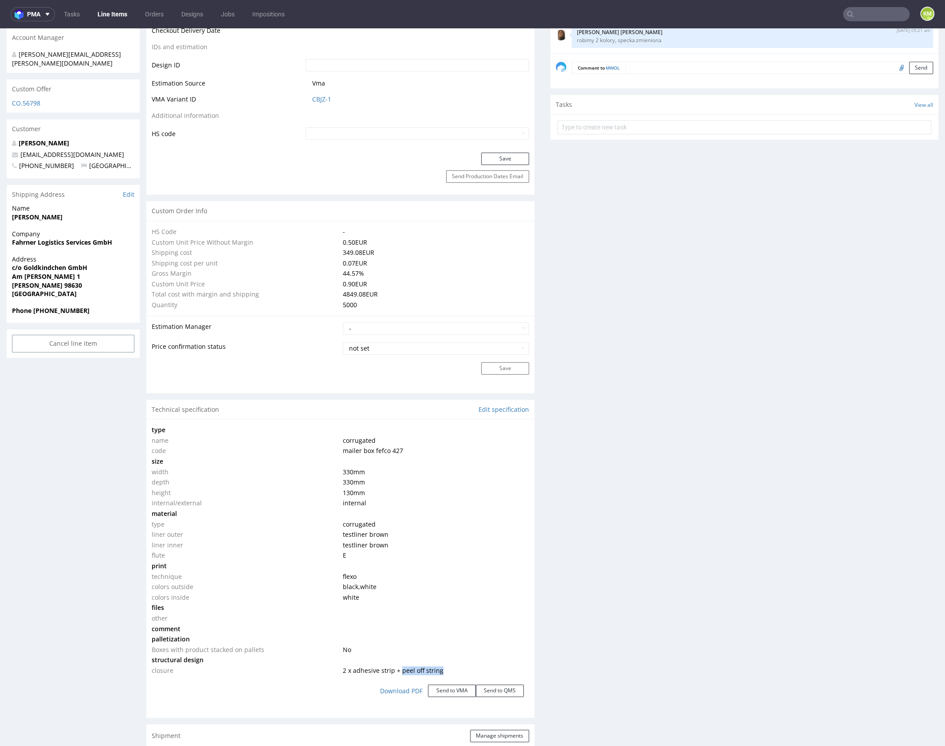
copy span "peel off string"
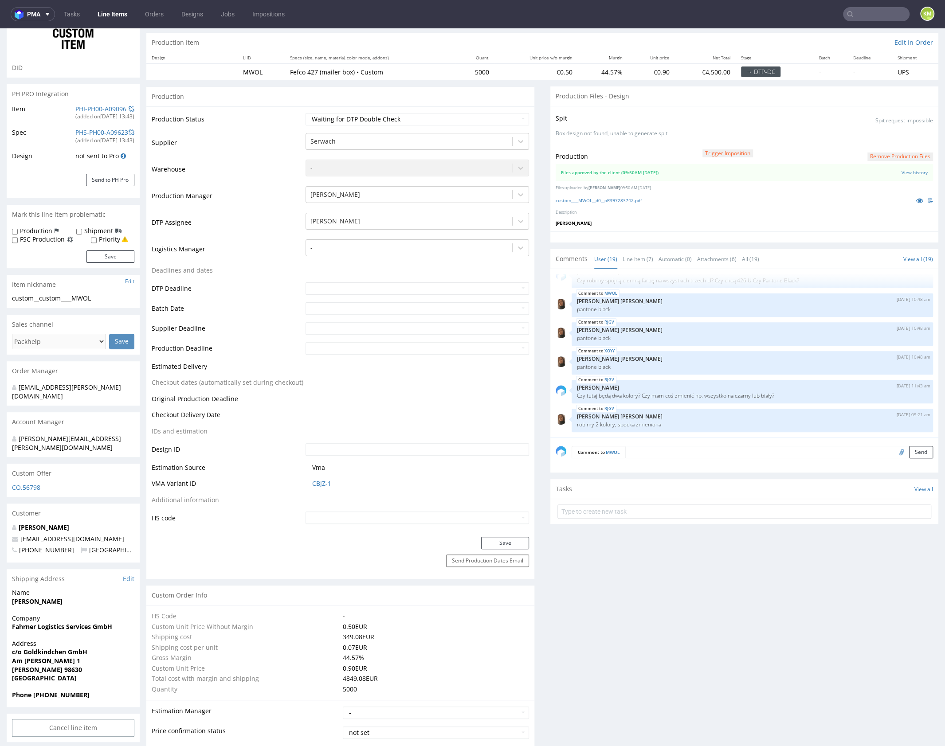
scroll to position [0, 0]
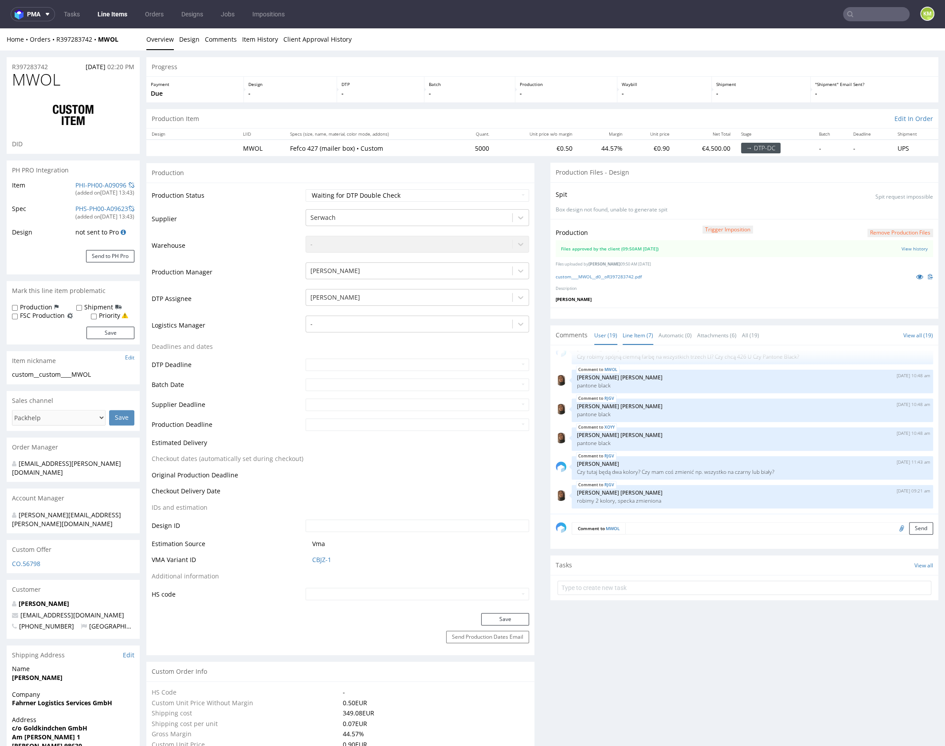
click at [639, 338] on link "Line Item (7)" at bounding box center [637, 335] width 31 height 19
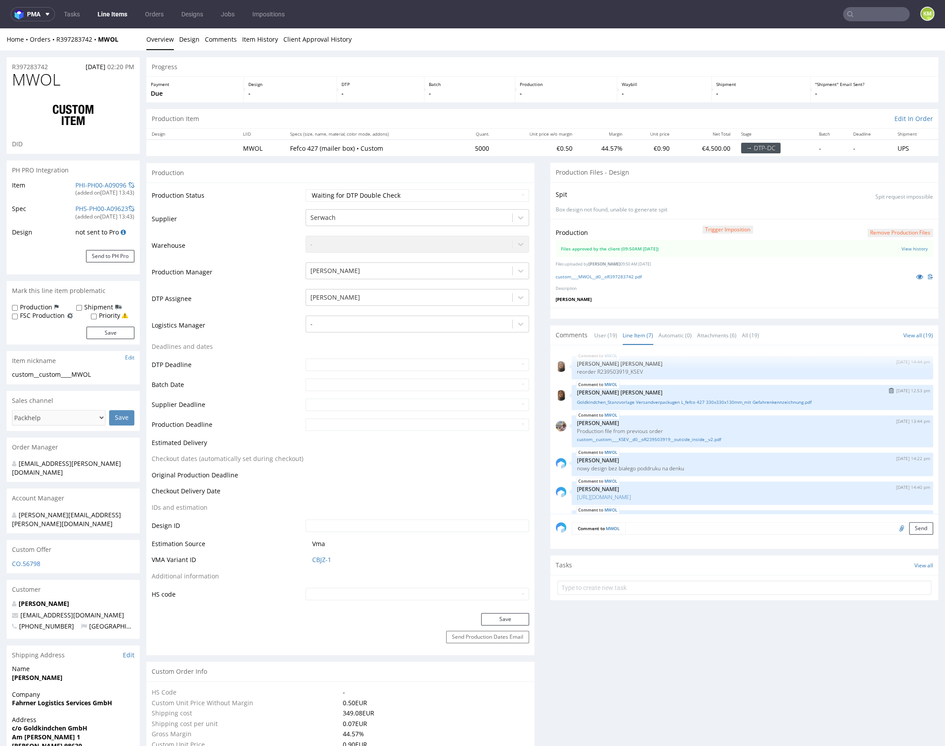
scroll to position [54, 0]
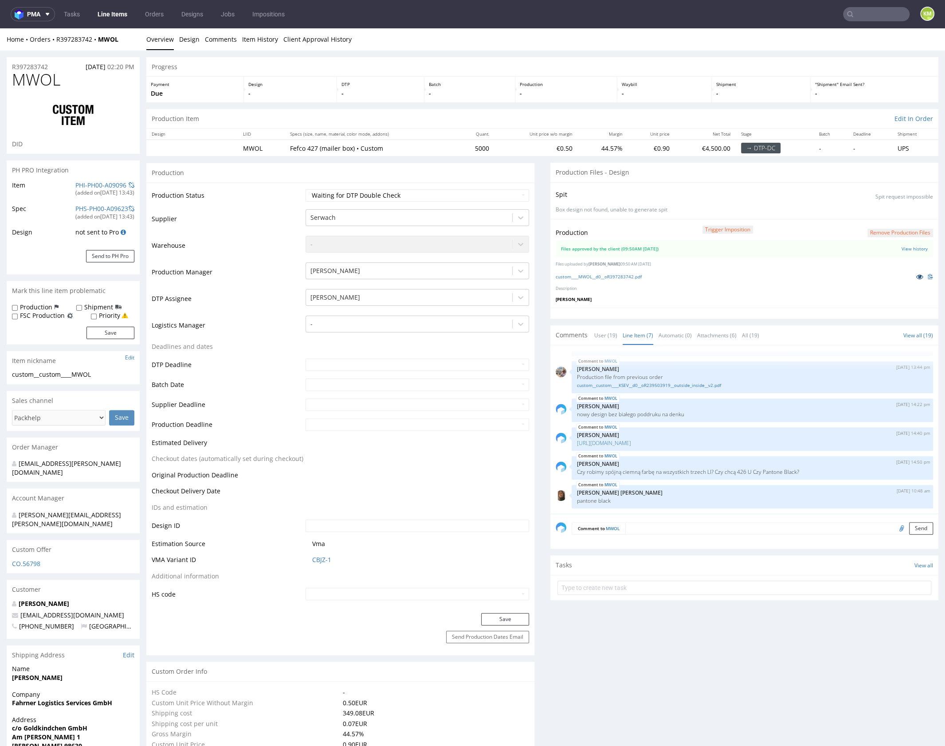
click at [916, 275] on icon at bounding box center [919, 277] width 7 height 6
